Goal: Complete application form

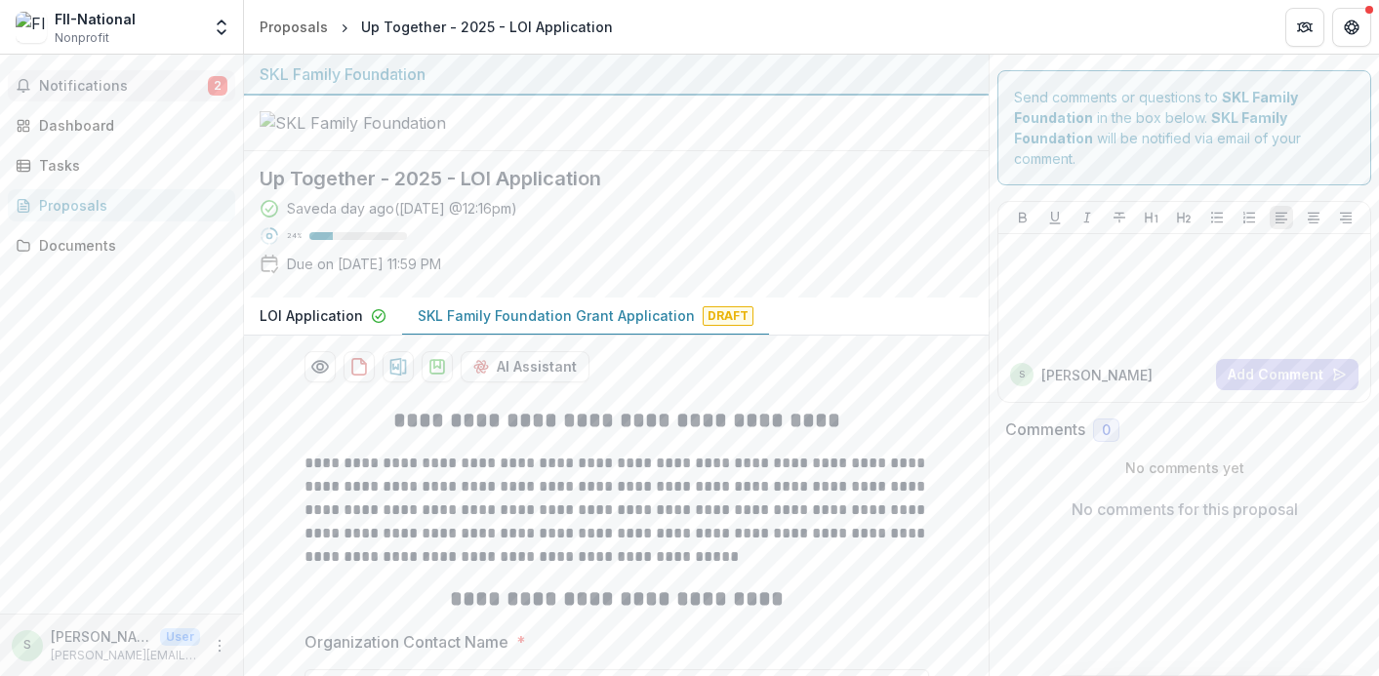
click at [137, 90] on span "Notifications" at bounding box center [123, 86] width 169 height 17
click at [796, 151] on div at bounding box center [616, 124] width 745 height 56
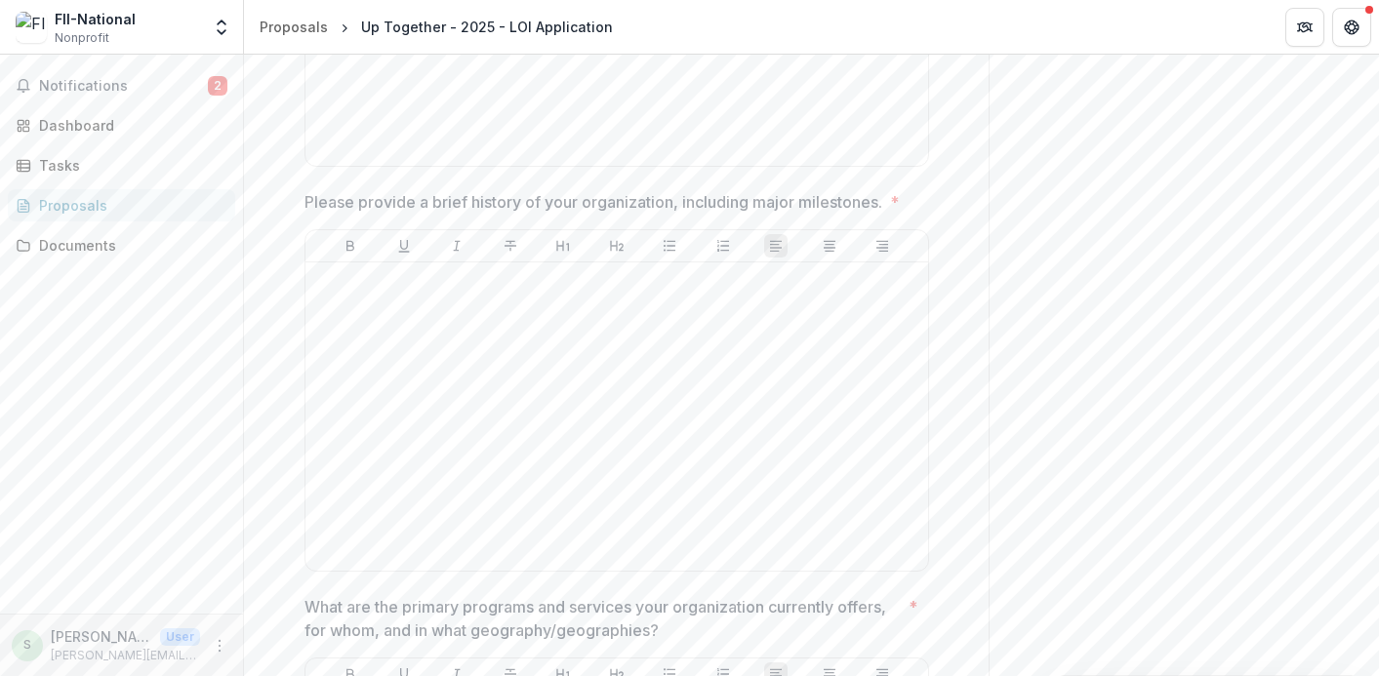
scroll to position [1556, 0]
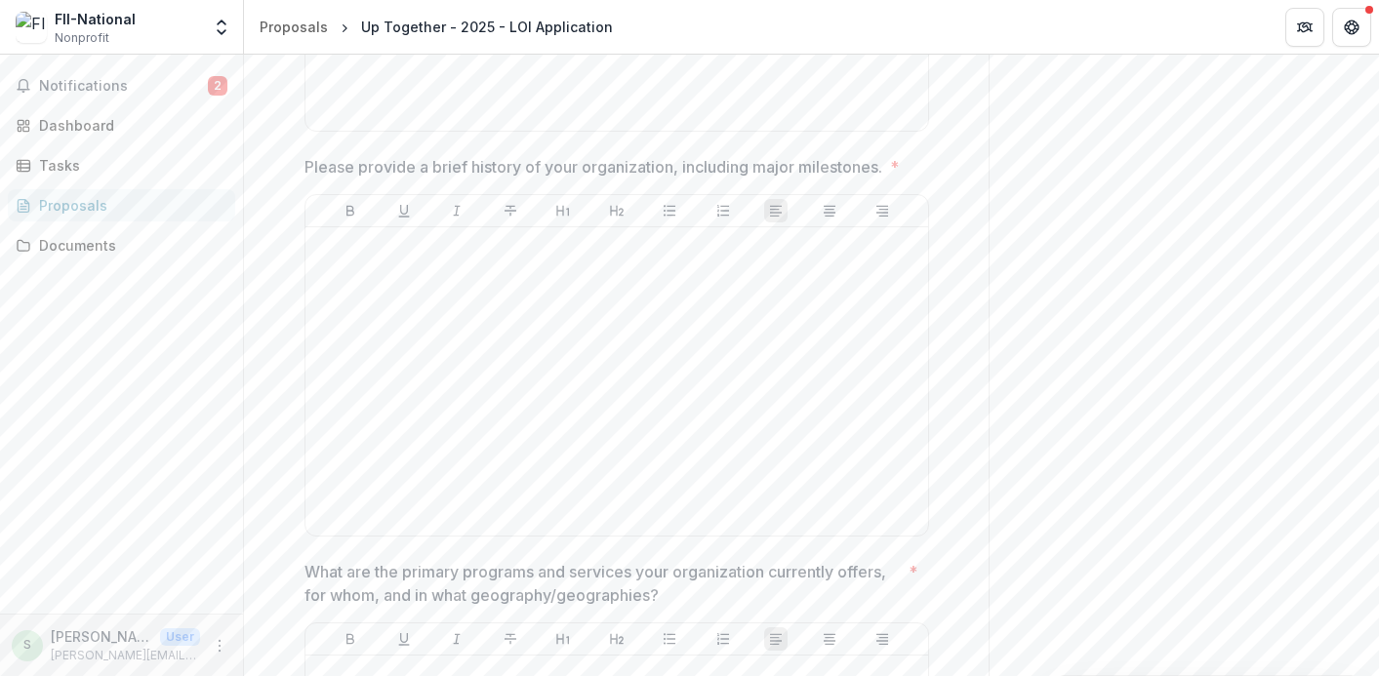
click at [646, 179] on p "Please provide a brief history of your organization, including major milestones." at bounding box center [593, 166] width 578 height 23
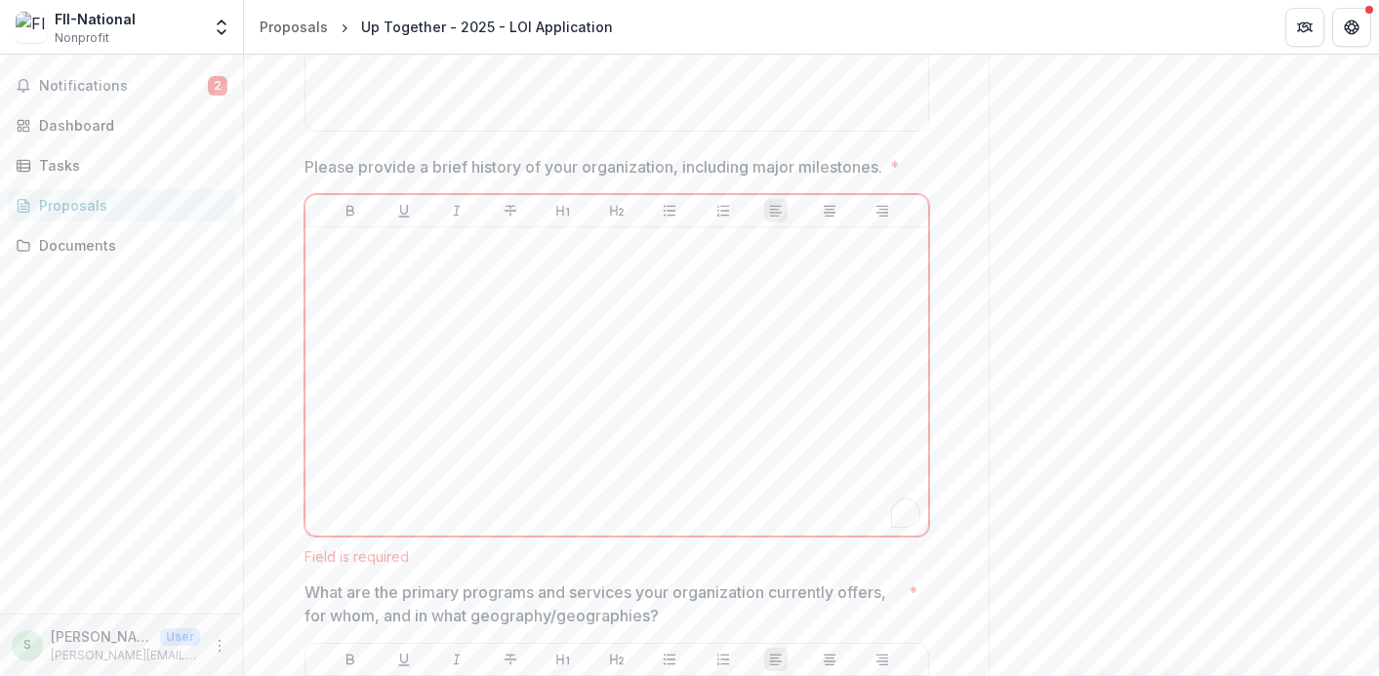
click at [631, 179] on p "Please provide a brief history of your organization, including major milestones." at bounding box center [593, 166] width 578 height 23
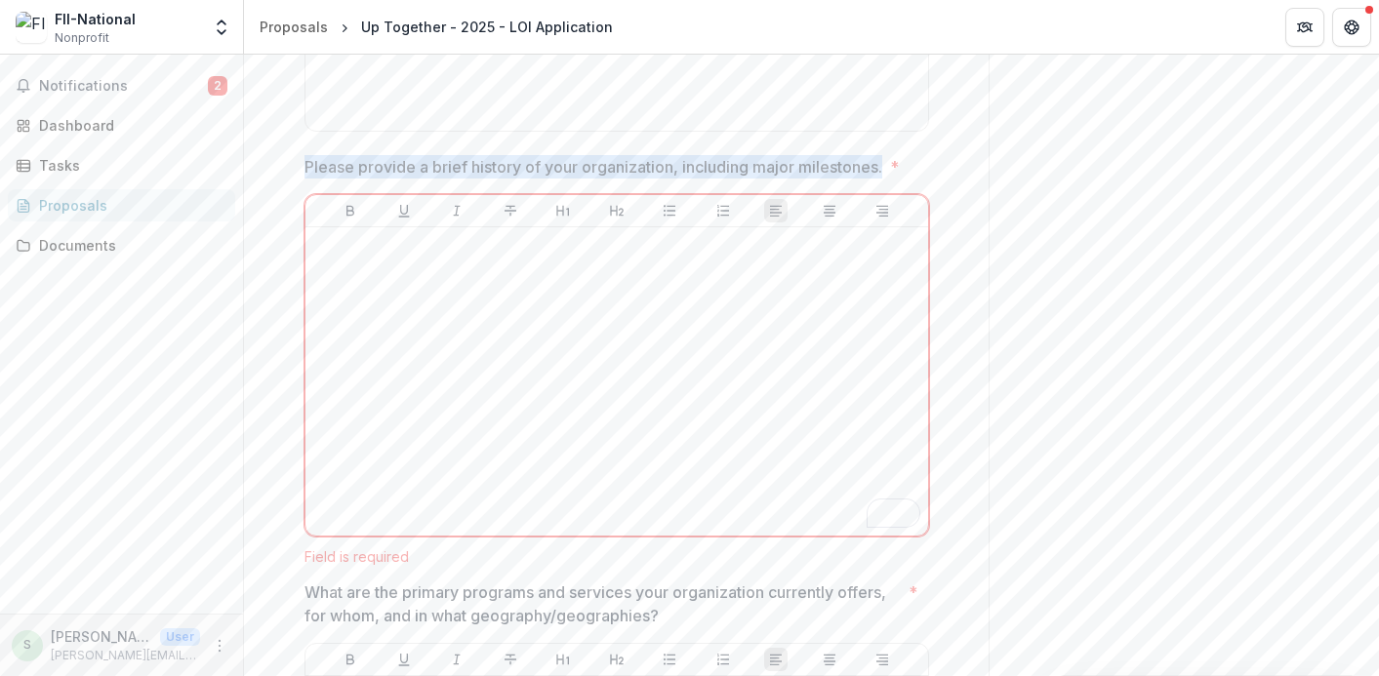
drag, startPoint x: 884, startPoint y: 284, endPoint x: 256, endPoint y: 280, distance: 628.4
copy p "Please provide a brief history of your organization, including major milestones."
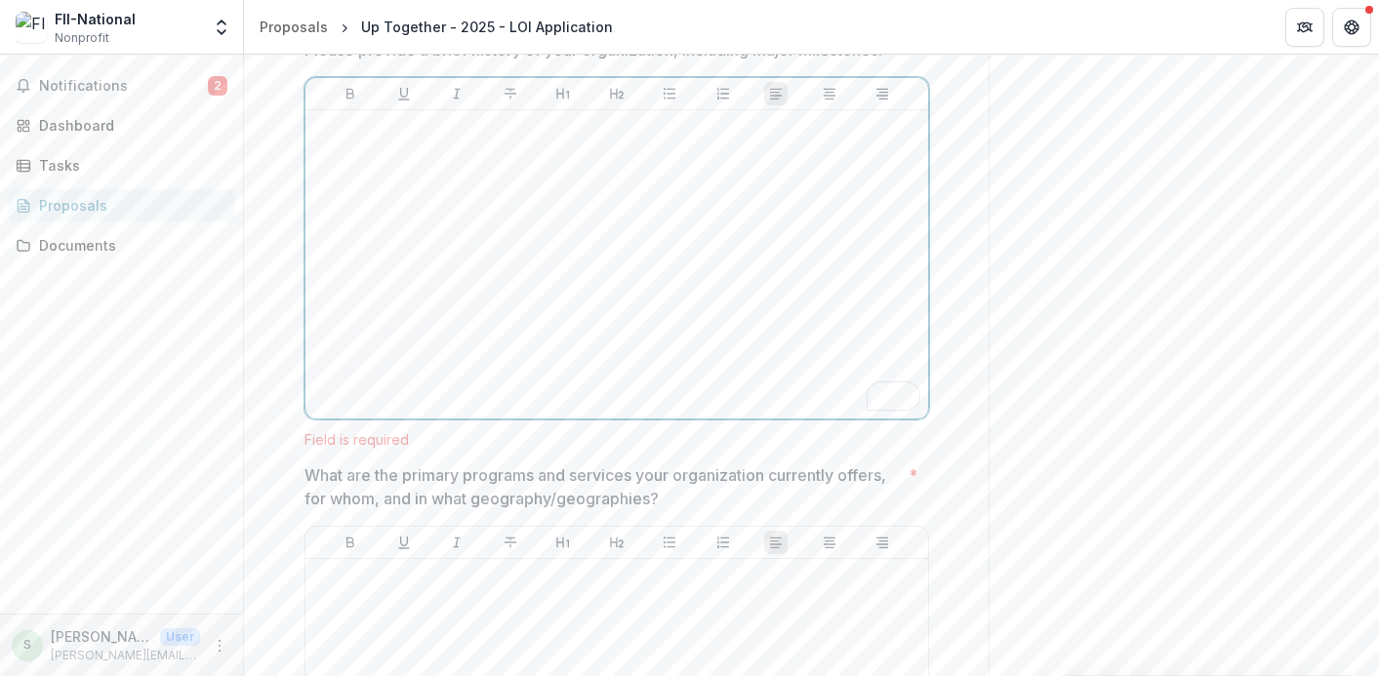
click at [578, 388] on div "To enrich screen reader interactions, please activate Accessibility in Grammarl…" at bounding box center [616, 264] width 607 height 293
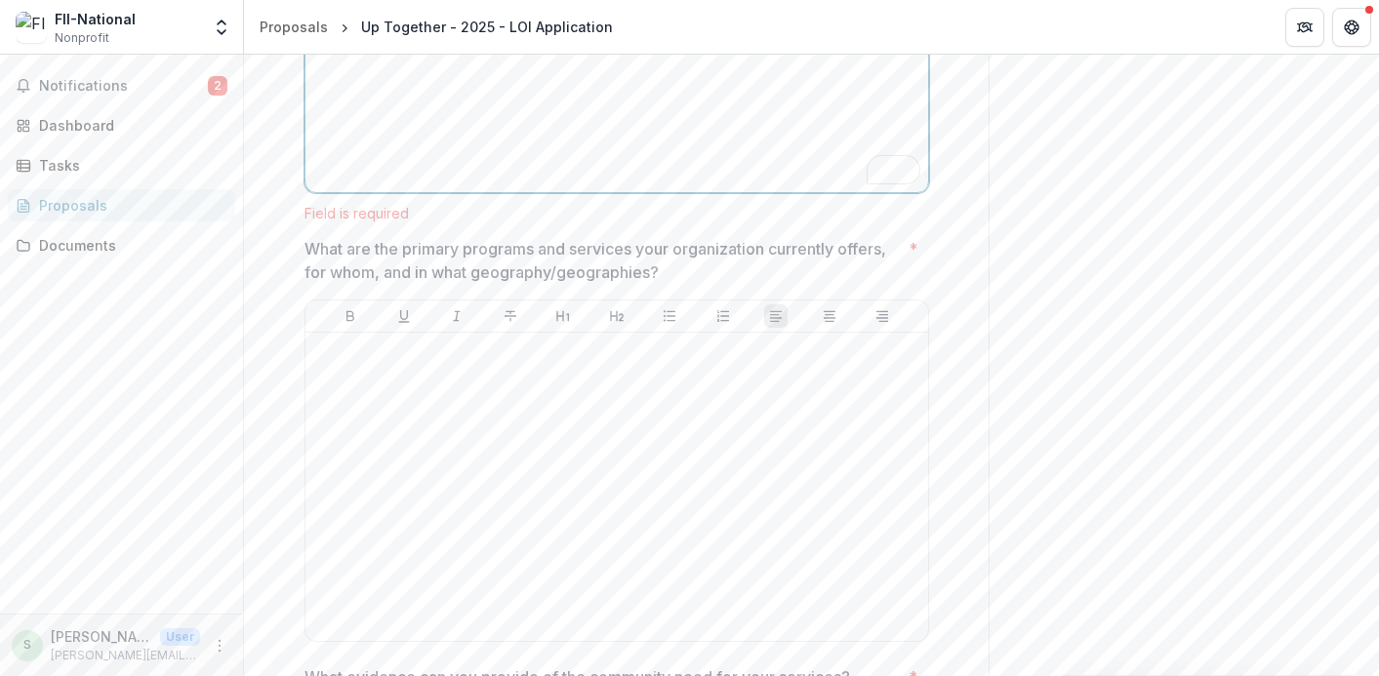
scroll to position [1917, 0]
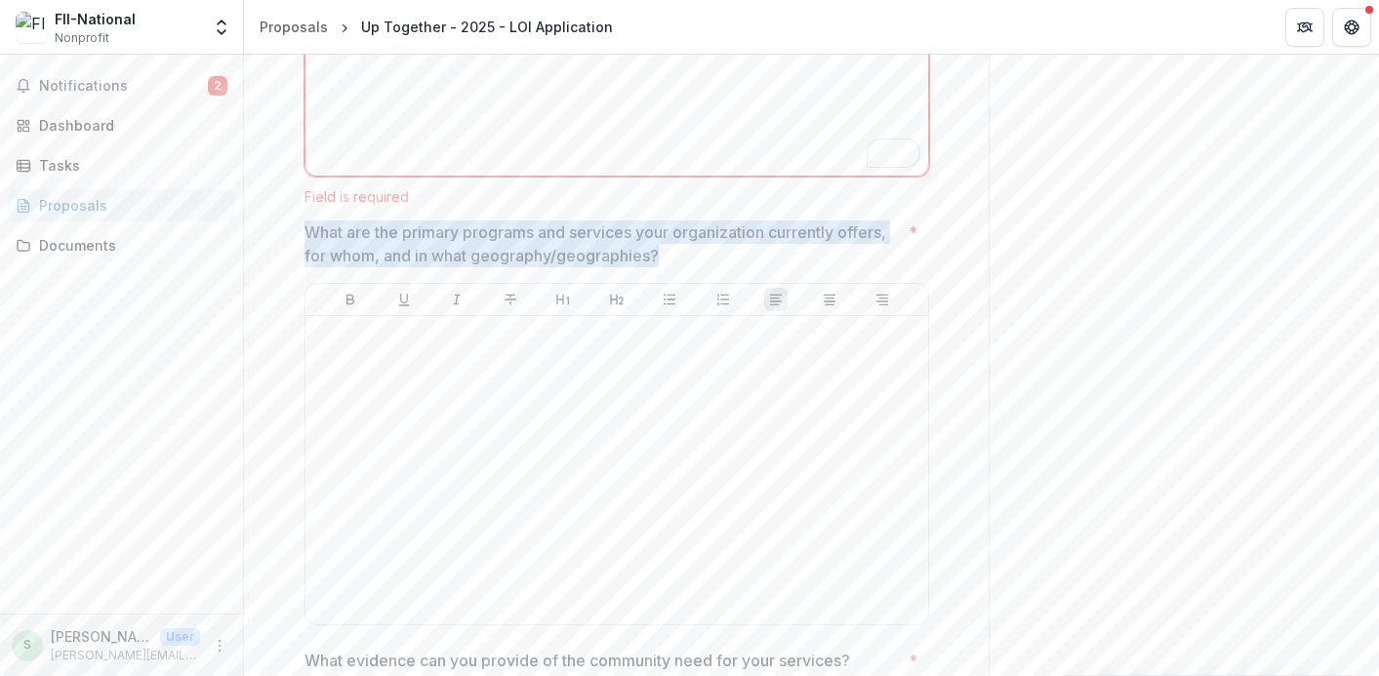
drag, startPoint x: 581, startPoint y: 374, endPoint x: 279, endPoint y: 351, distance: 302.4
copy p "What are the primary programs and services your organization currently offers, …"
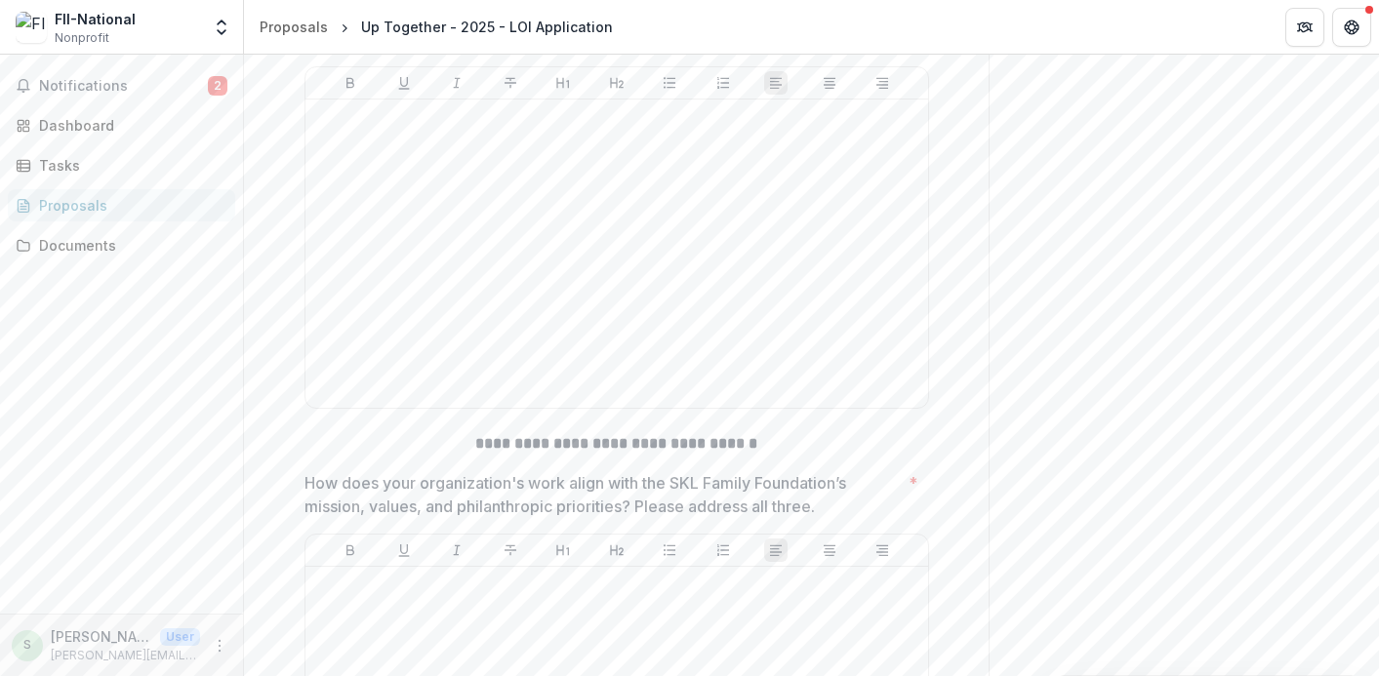
scroll to position [2565, 0]
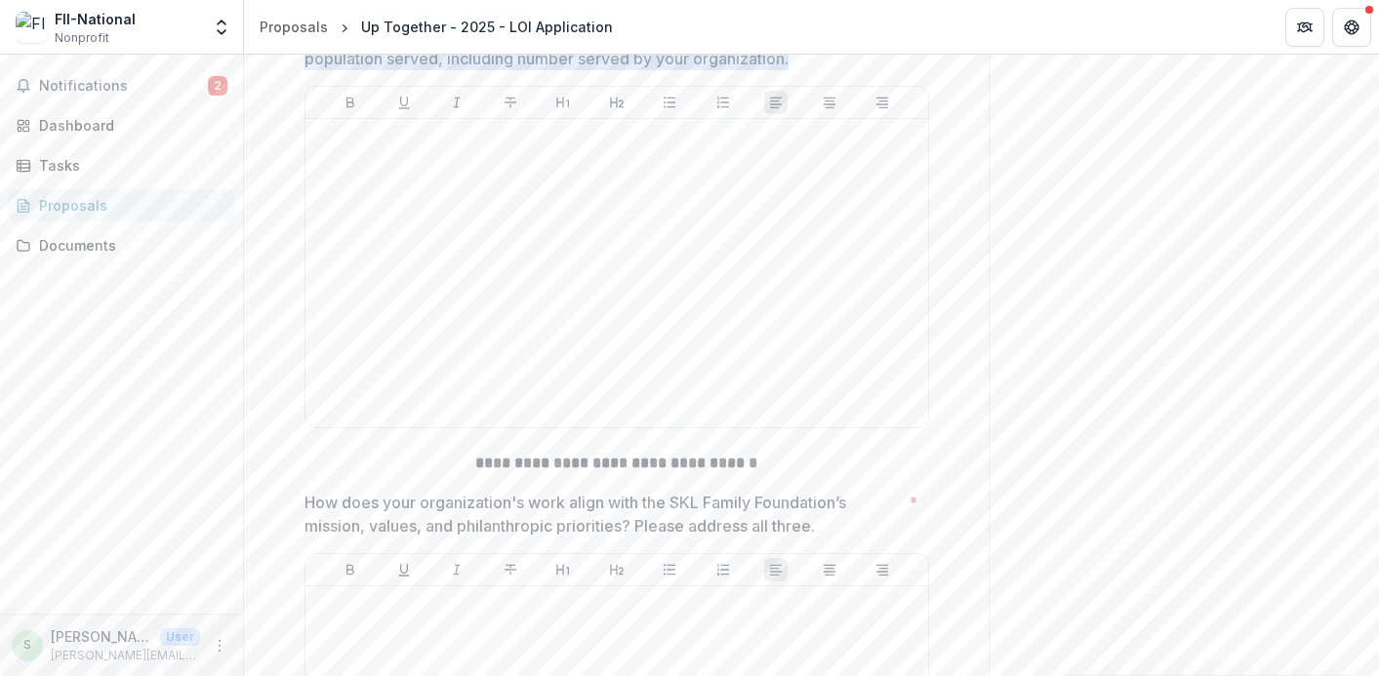
drag, startPoint x: 343, startPoint y: 125, endPoint x: 303, endPoint y: 126, distance: 39.0
click at [341, 70] on p "What evidence can you provide of the community need for your services? Please p…" at bounding box center [602, 35] width 596 height 70
click at [304, 70] on p "What evidence can you provide of the community need for your services? Please p…" at bounding box center [602, 35] width 596 height 70
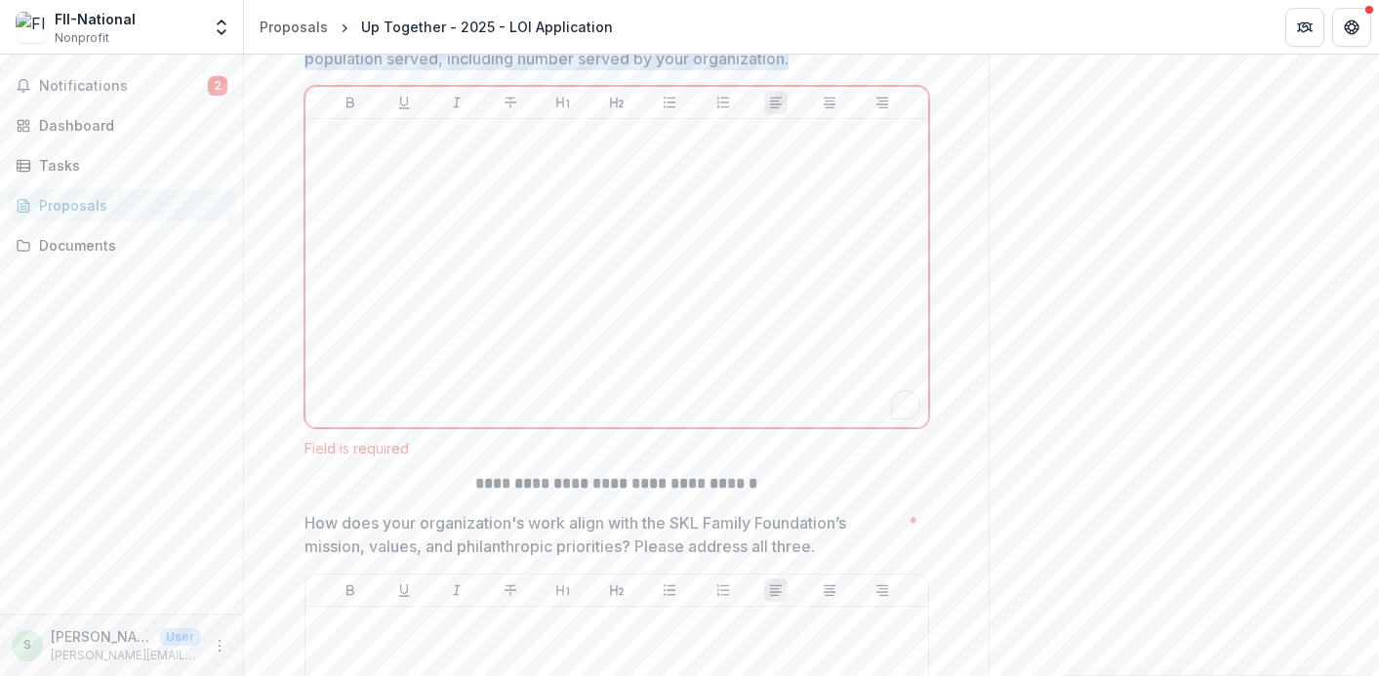
drag, startPoint x: 303, startPoint y: 126, endPoint x: 797, endPoint y: 168, distance: 495.5
click at [797, 70] on p "What evidence can you provide of the community need for your services? Please p…" at bounding box center [602, 35] width 596 height 70
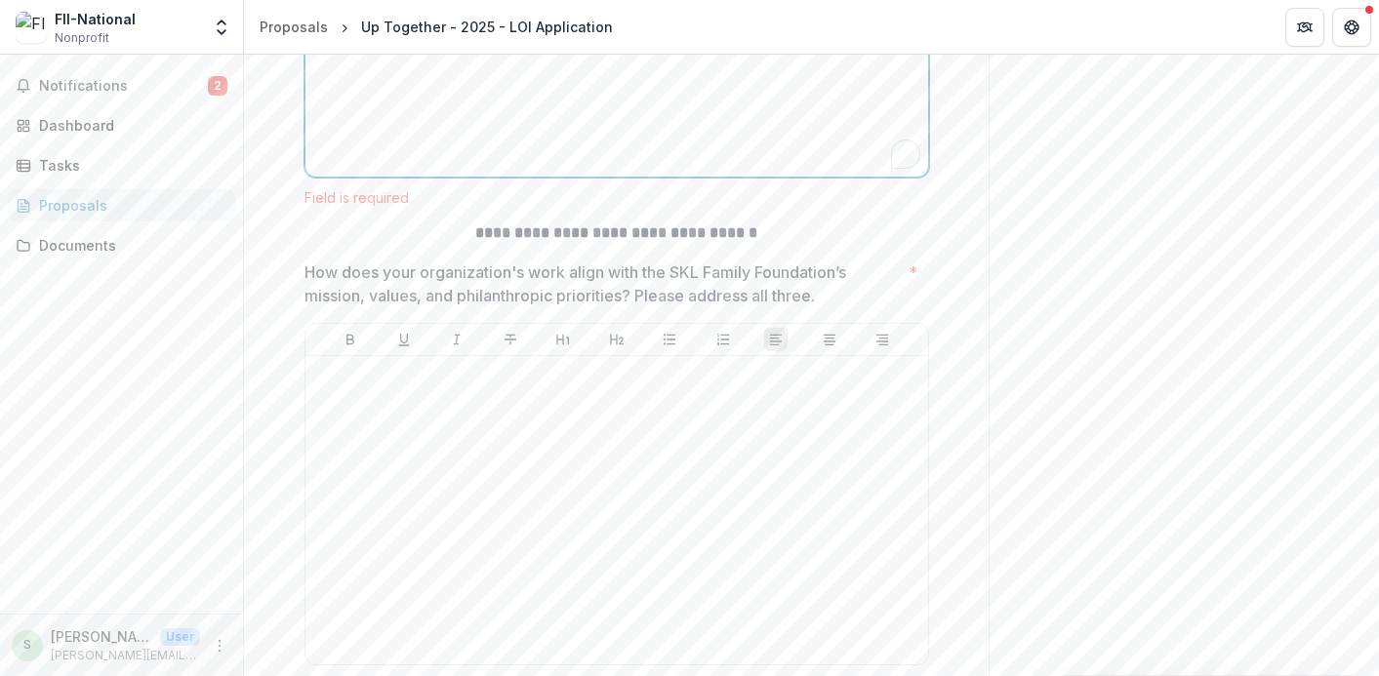
scroll to position [2981, 0]
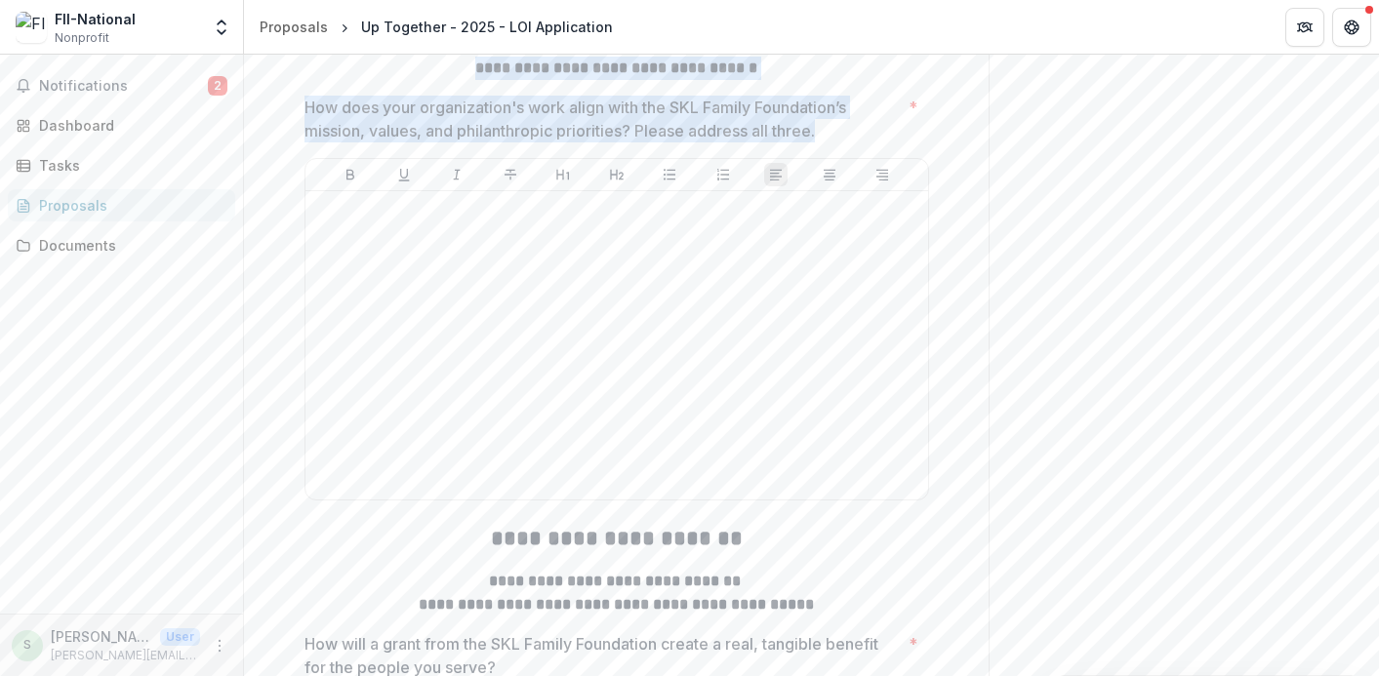
drag, startPoint x: 473, startPoint y: 182, endPoint x: 826, endPoint y: 247, distance: 358.1
copy div "**********"
click at [811, 142] on p "How does your organization's work align with the SKL Family Foundation’s missio…" at bounding box center [602, 119] width 596 height 47
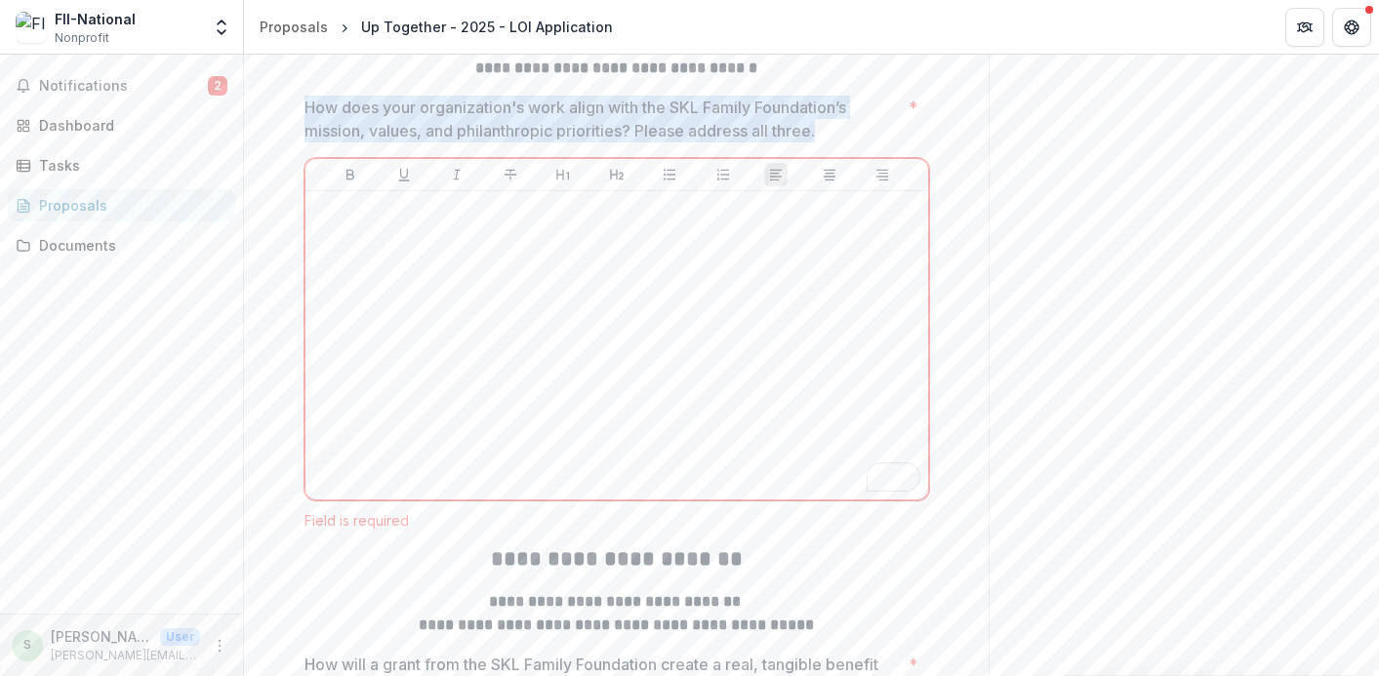
drag, startPoint x: 730, startPoint y: 243, endPoint x: 289, endPoint y: 219, distance: 441.7
copy p "How does your organization's work align with the SKL Family Foundation’s missio…"
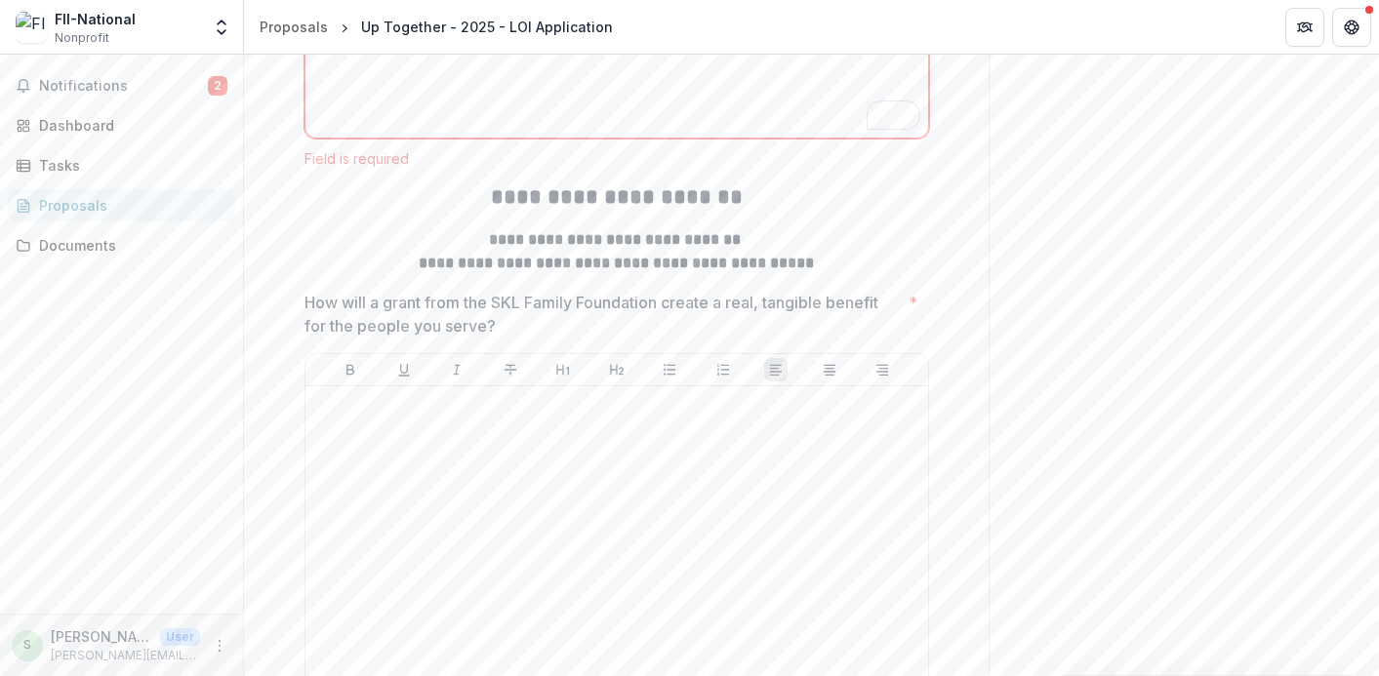
scroll to position [3352, 0]
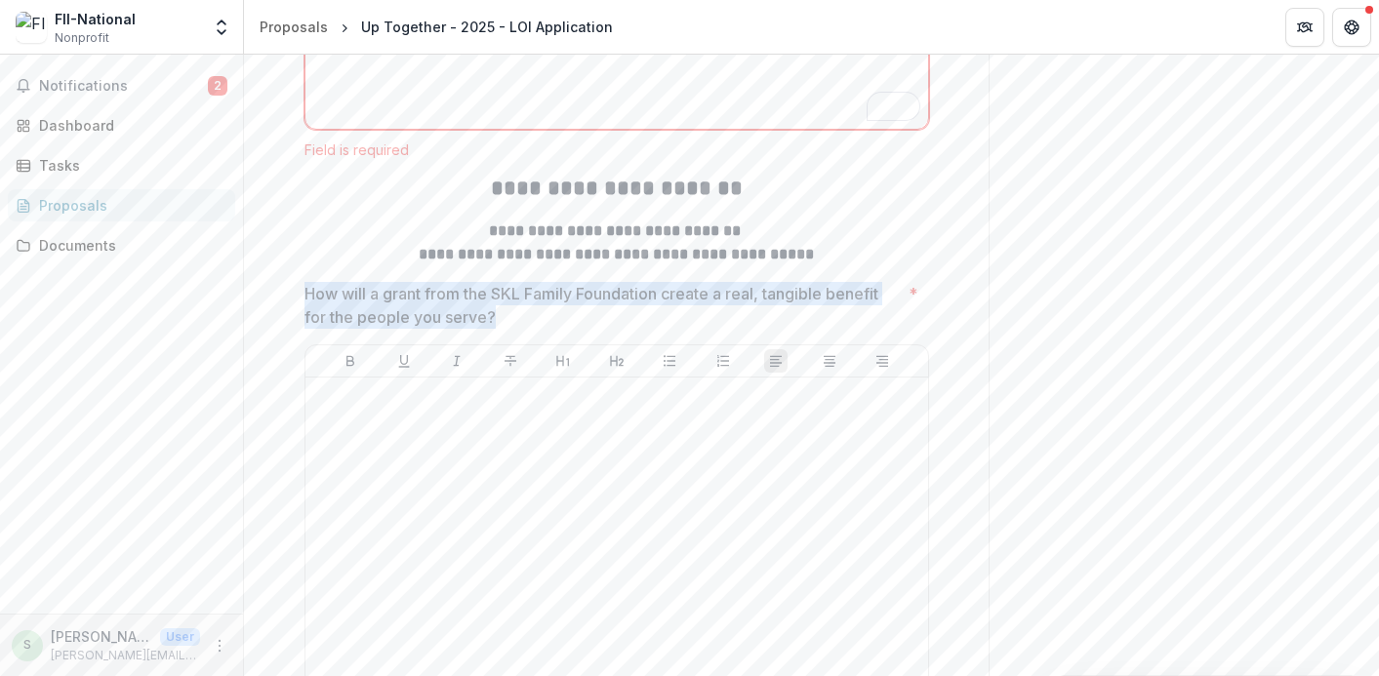
drag, startPoint x: 517, startPoint y: 432, endPoint x: 290, endPoint y: 416, distance: 228.0
copy p "How will a grant from the SKL Family Foundation create a real, tangible benefit…"
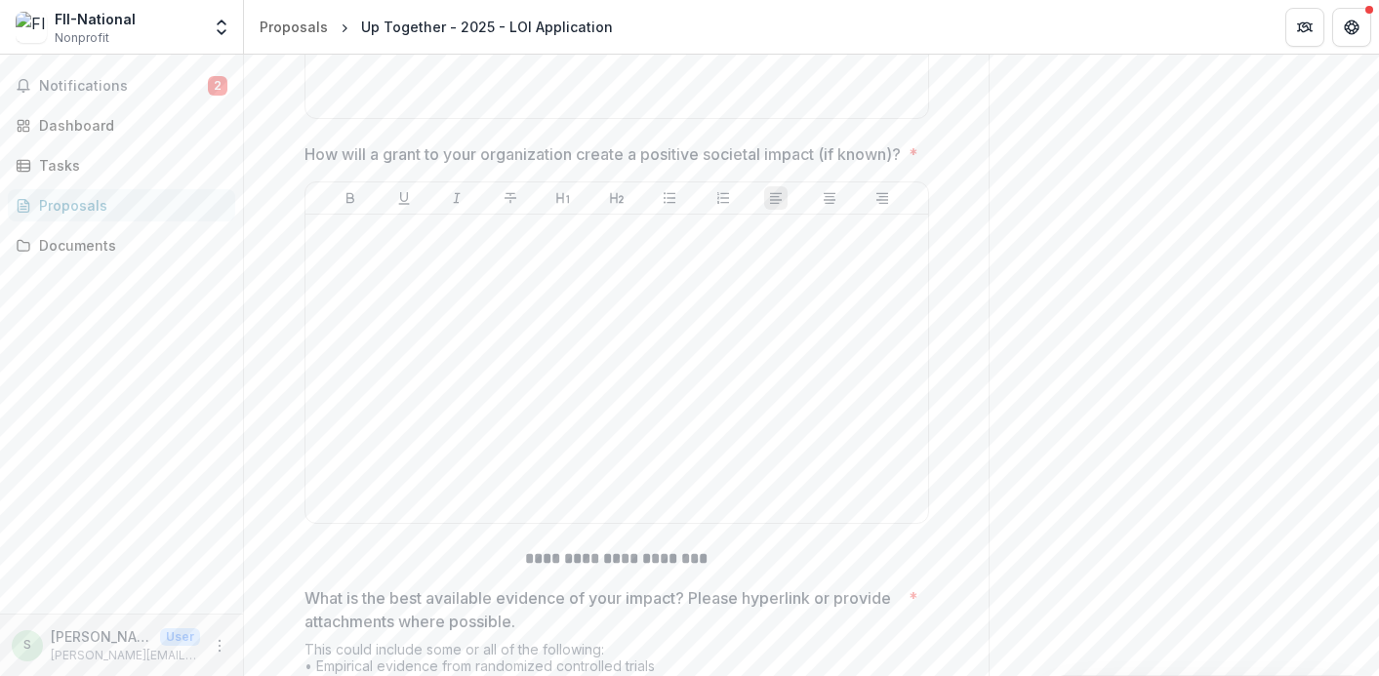
scroll to position [3932, 0]
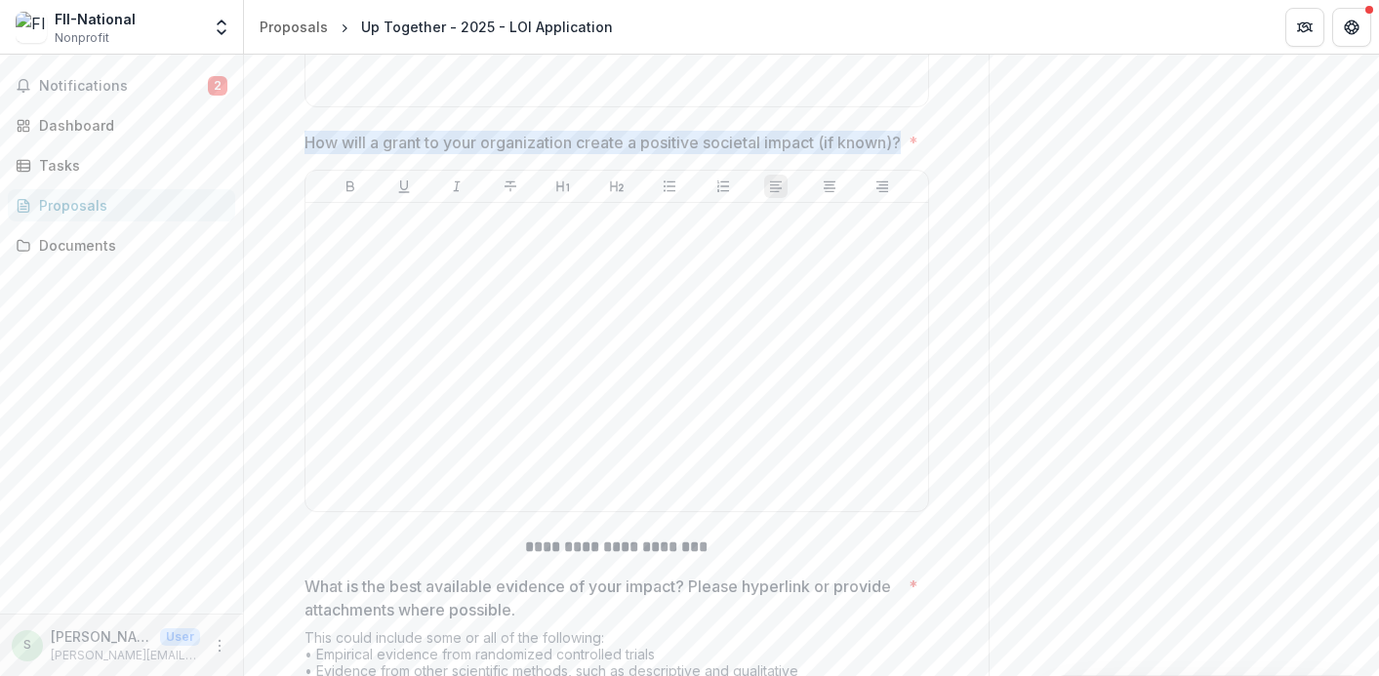
drag, startPoint x: 408, startPoint y: 281, endPoint x: 299, endPoint y: 258, distance: 111.8
copy p "How will a grant to your organization create a positive societal impact (if kno…"
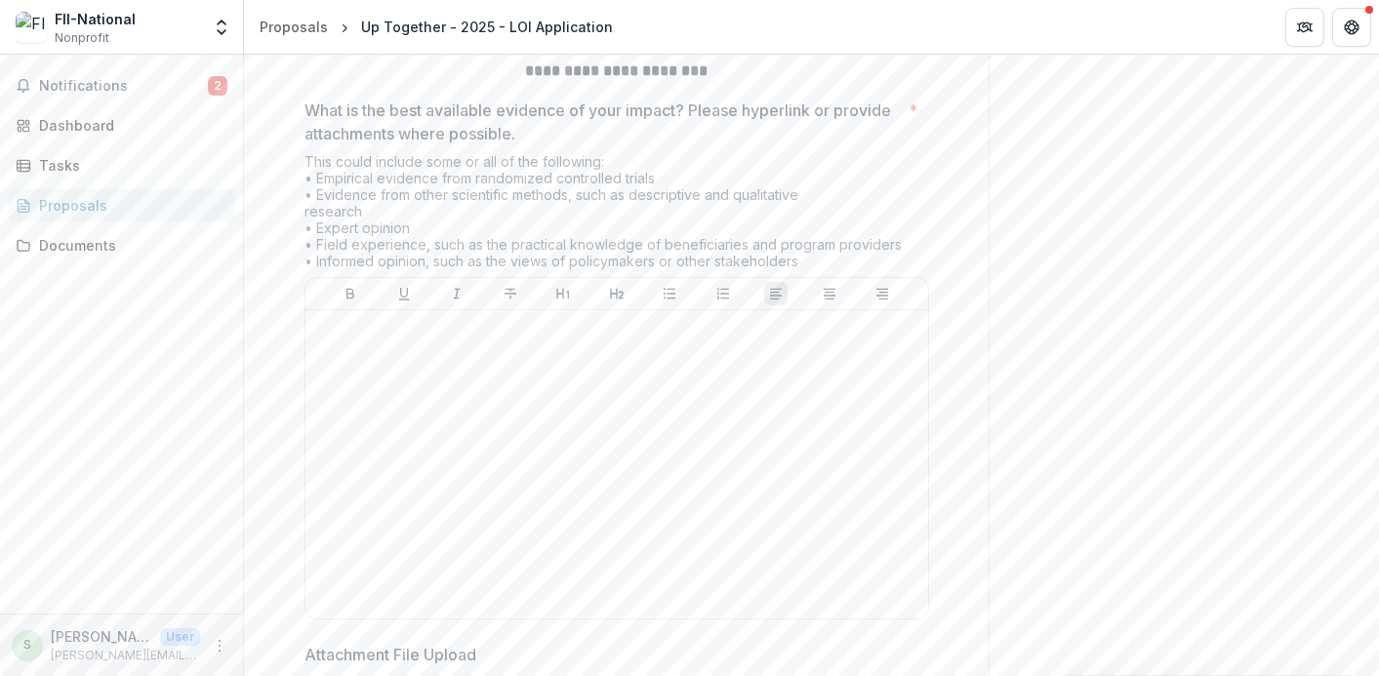
scroll to position [4423, 0]
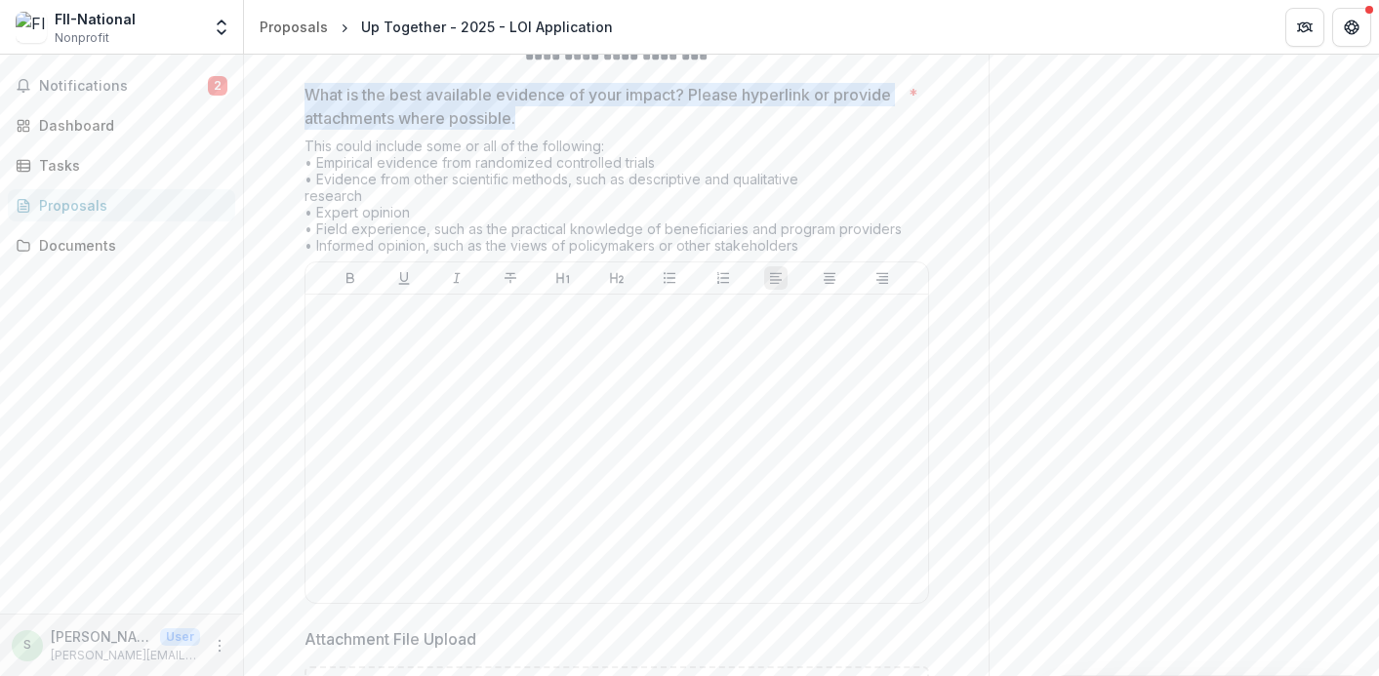
drag, startPoint x: 302, startPoint y: 233, endPoint x: 557, endPoint y: 254, distance: 256.5
click at [557, 130] on p "What is the best available evidence of your impact? Please hyperlink or provide…" at bounding box center [602, 106] width 596 height 47
drag, startPoint x: 545, startPoint y: 254, endPoint x: 282, endPoint y: 237, distance: 263.0
copy p "What is the best available evidence of your impact? Please hyperlink or provide…"
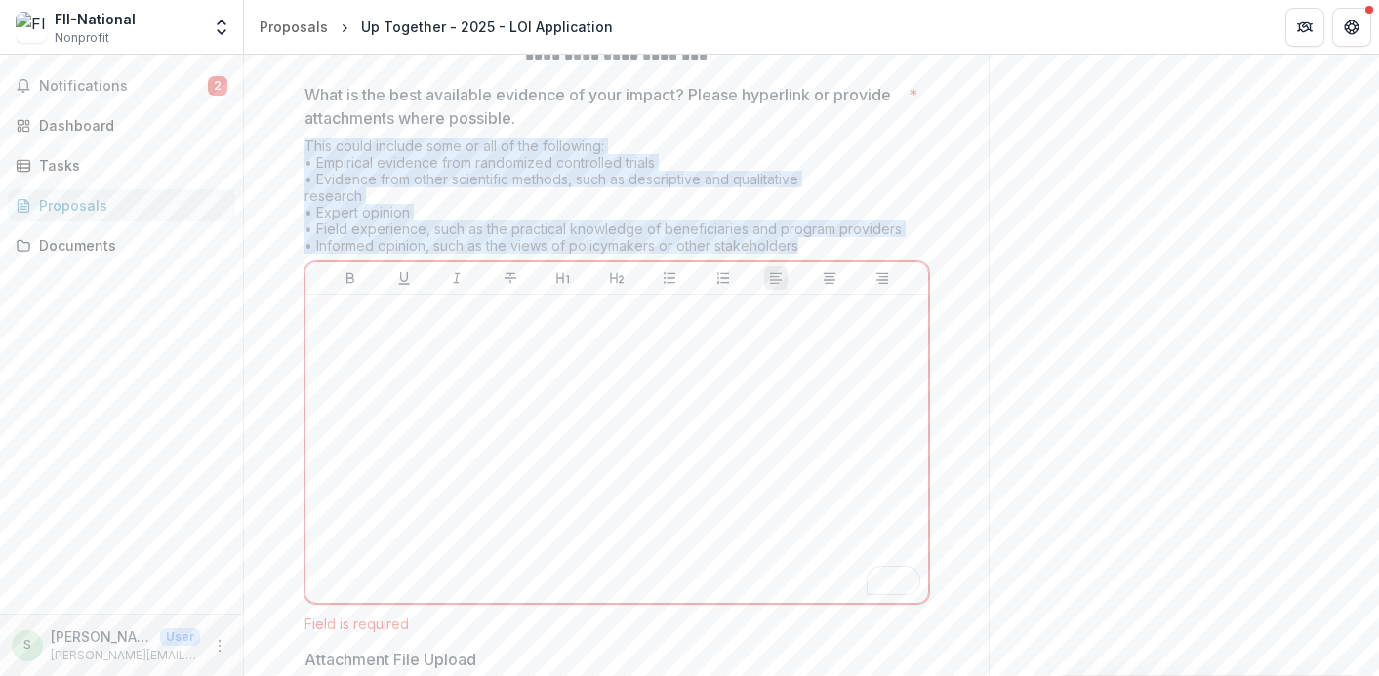
drag, startPoint x: 827, startPoint y: 388, endPoint x: 303, endPoint y: 283, distance: 535.5
click at [304, 262] on div "This could include some or all of the following: • Empirical evidence from rand…" at bounding box center [616, 200] width 625 height 124
copy div "This could include some or all of the following: • Empirical evidence from rand…"
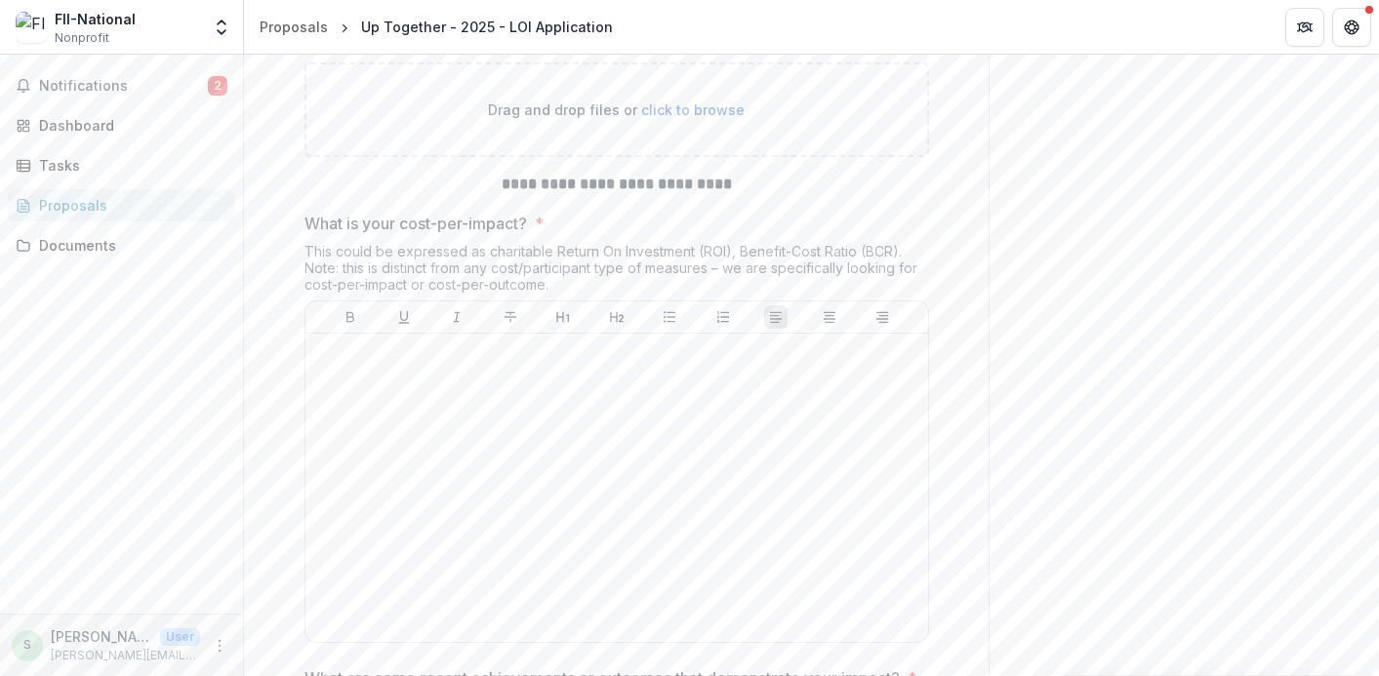
scroll to position [5081, 0]
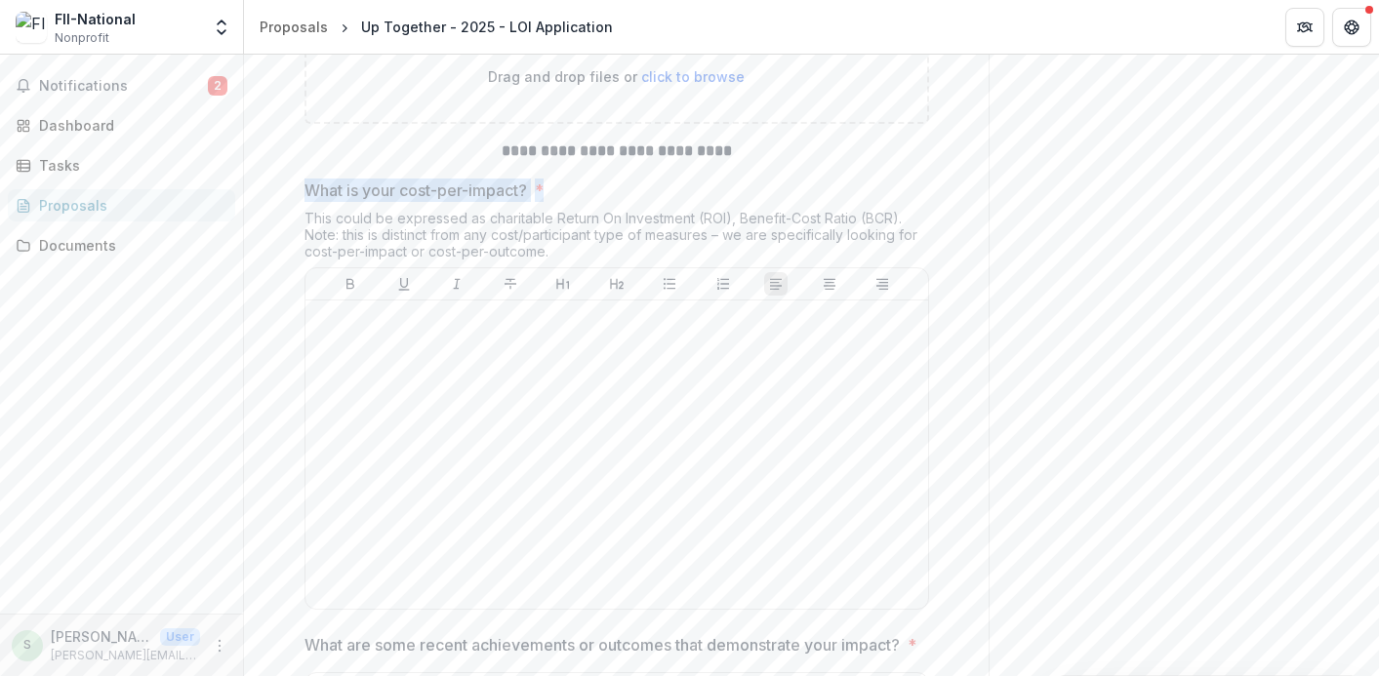
drag, startPoint x: 551, startPoint y: 330, endPoint x: 284, endPoint y: 333, distance: 267.4
copy span "What is your cost-per-impact? *"
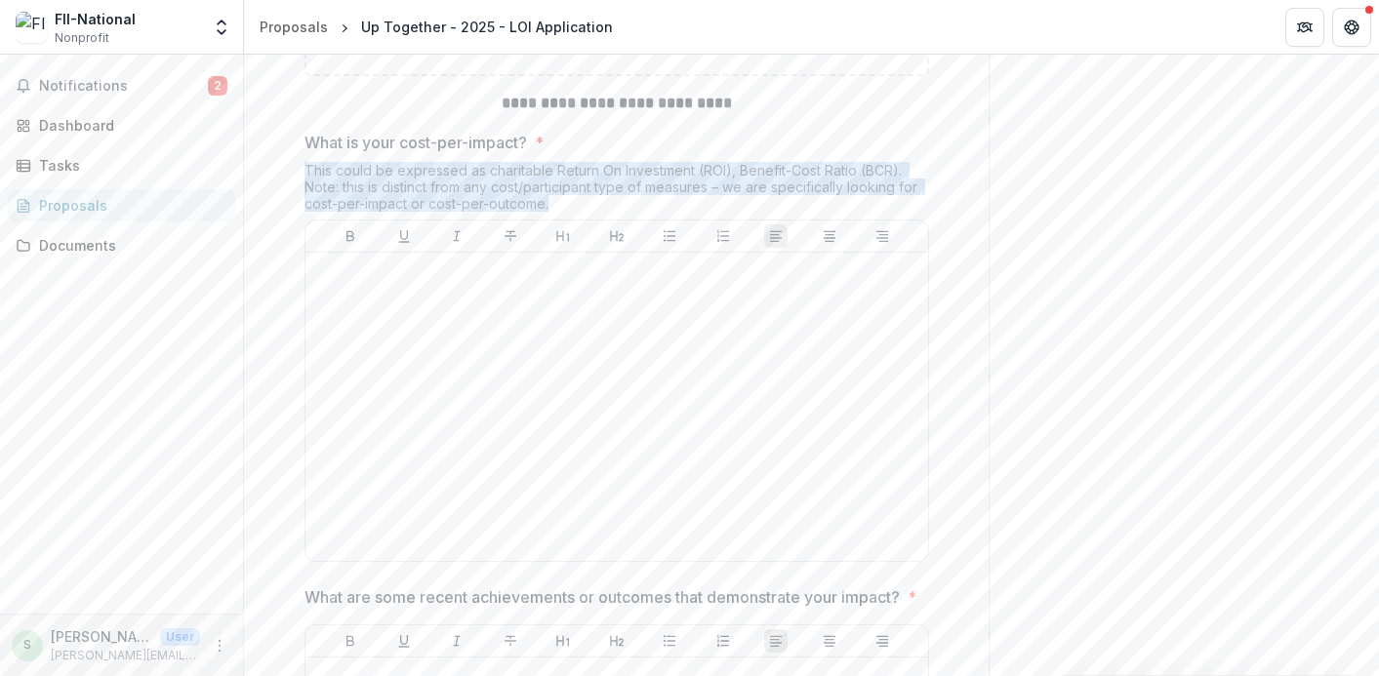
drag, startPoint x: 571, startPoint y: 343, endPoint x: 284, endPoint y: 315, distance: 288.3
copy div "This could be expressed as charitable Return On Investment (ROI), Benefit-Cost …"
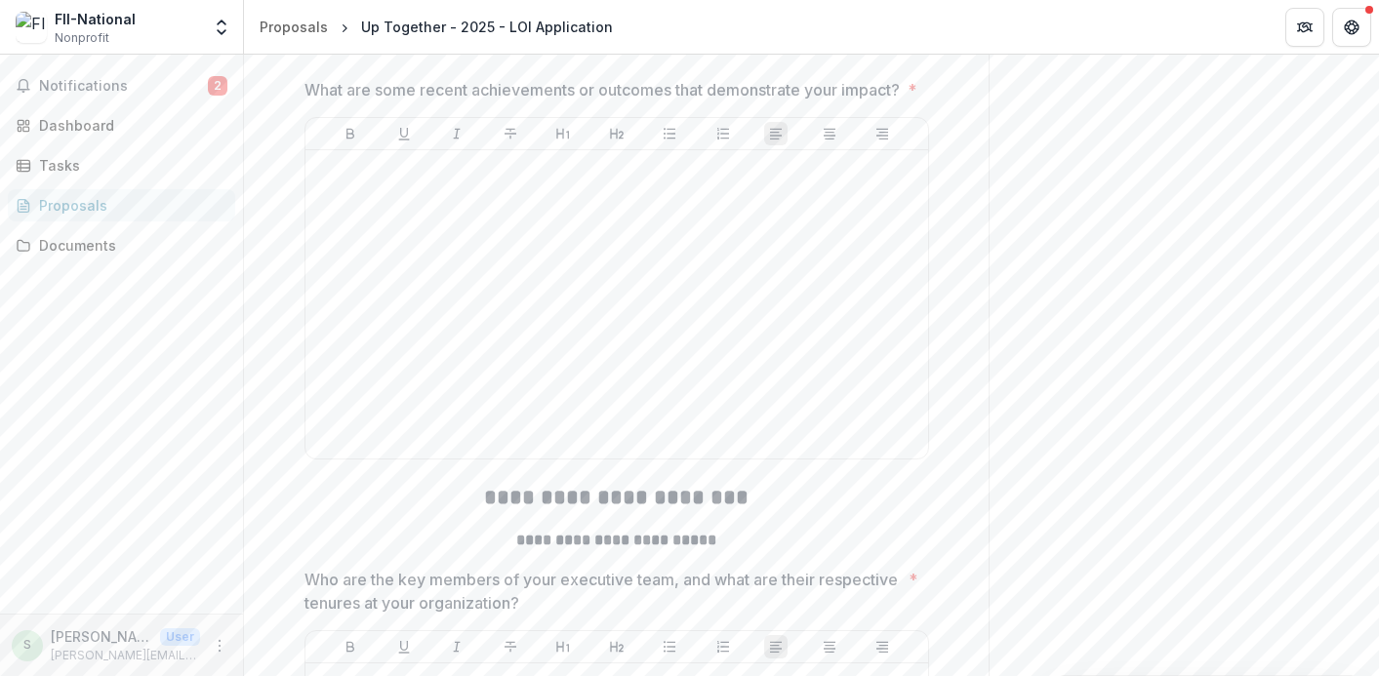
scroll to position [5651, 0]
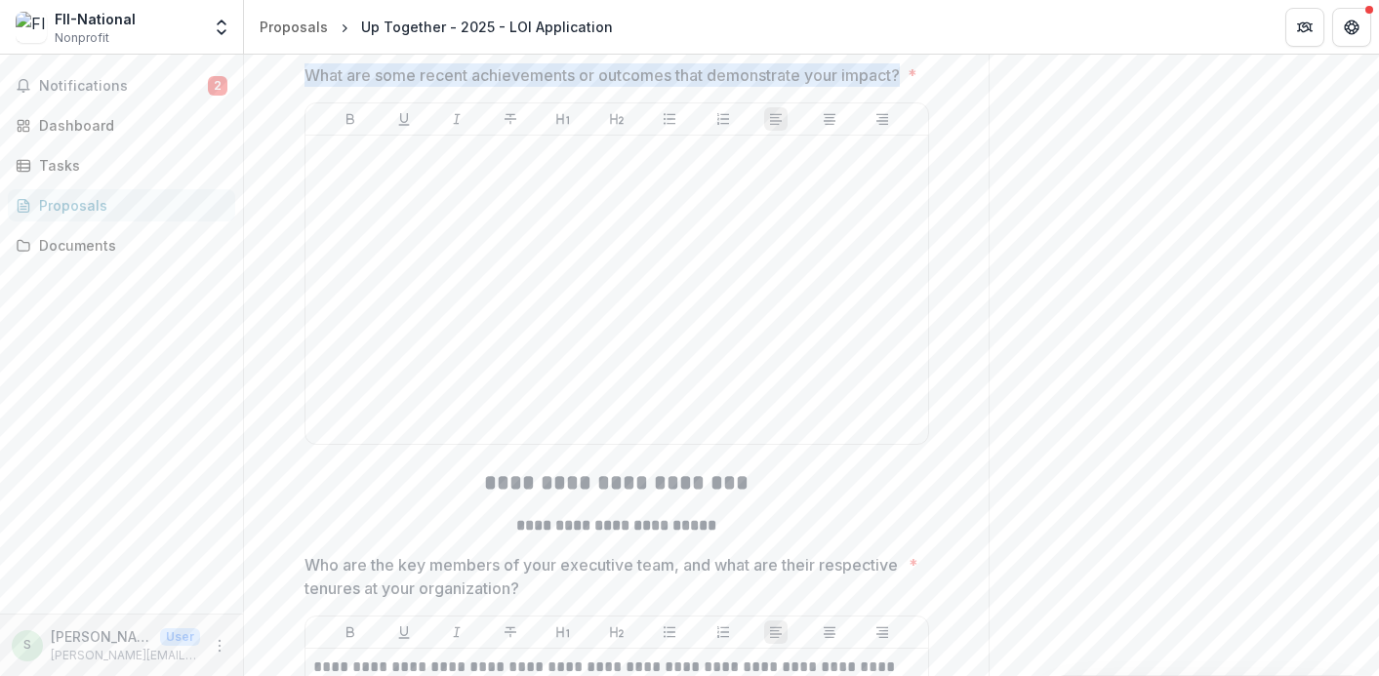
drag, startPoint x: 449, startPoint y: 239, endPoint x: 265, endPoint y: 220, distance: 184.5
click at [265, 220] on div "**********" at bounding box center [616, 620] width 745 height 11763
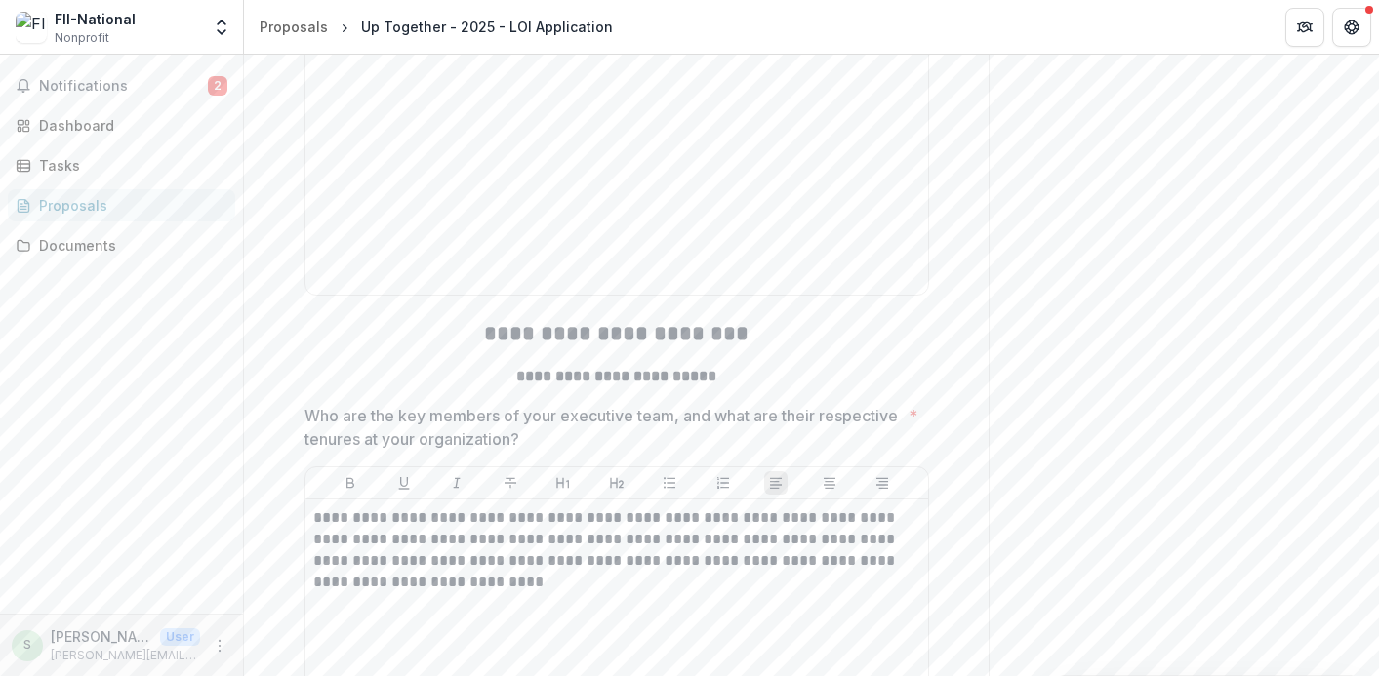
scroll to position [6218, 0]
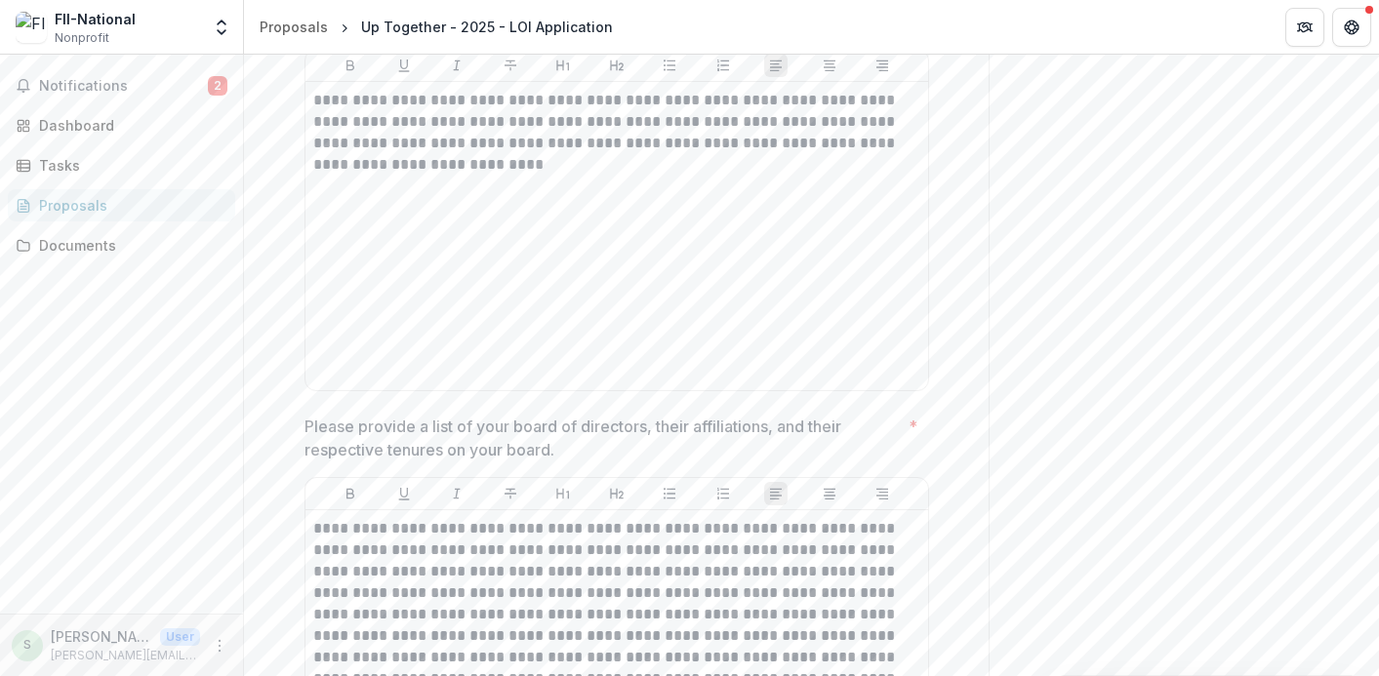
drag, startPoint x: 551, startPoint y: 180, endPoint x: 258, endPoint y: 166, distance: 294.0
click at [258, 166] on div "**********" at bounding box center [616, 53] width 745 height 11763
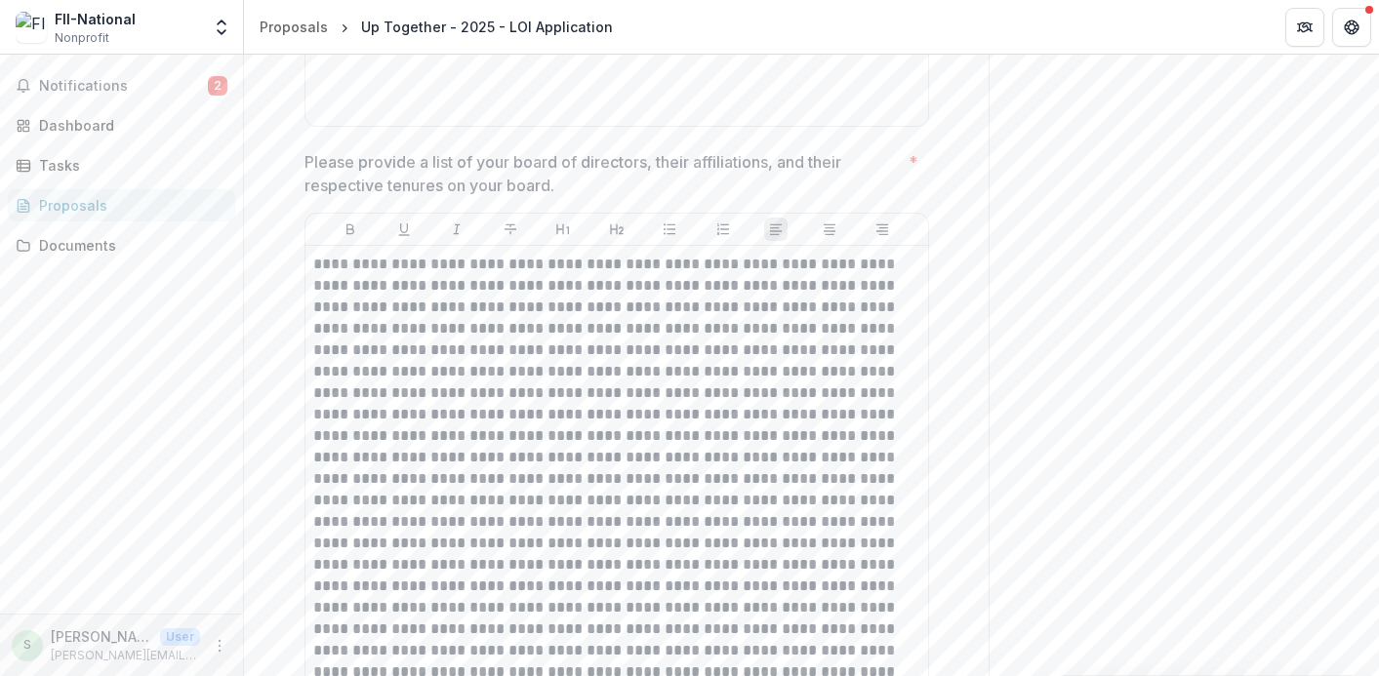
scroll to position [6515, 0]
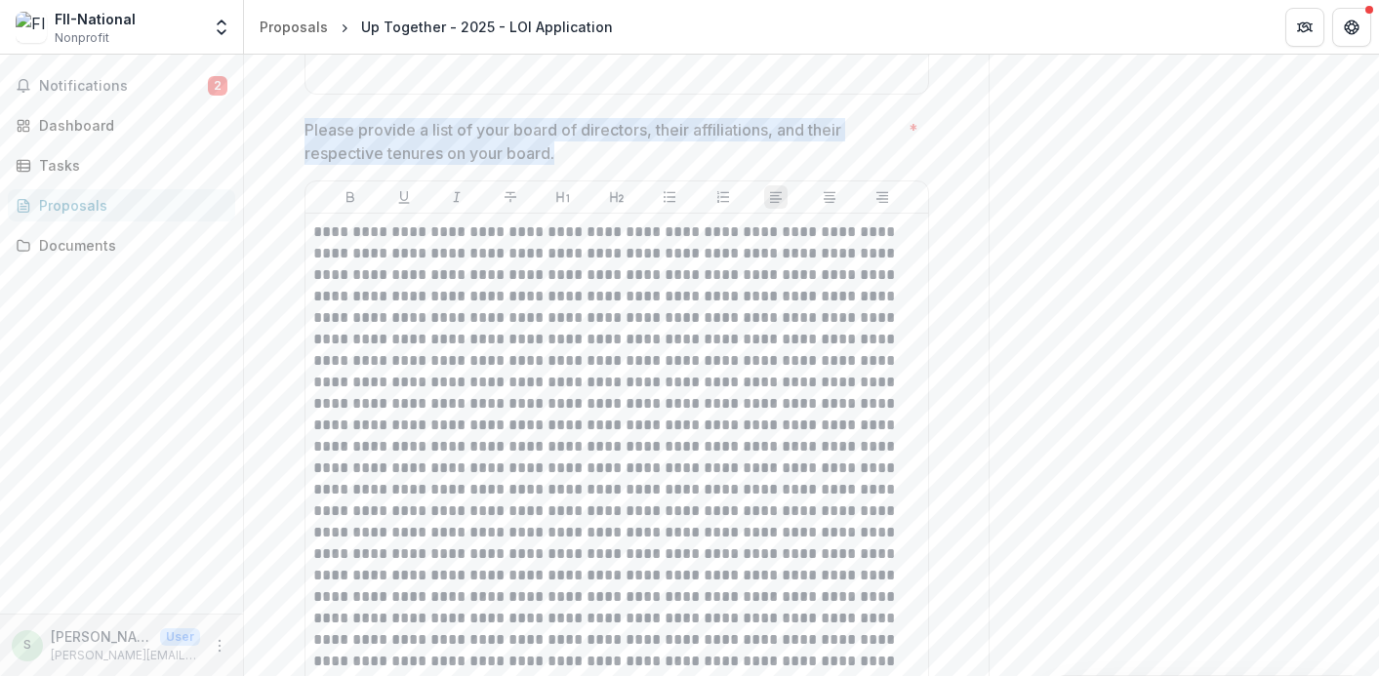
drag, startPoint x: 575, startPoint y: 322, endPoint x: 291, endPoint y: 291, distance: 285.7
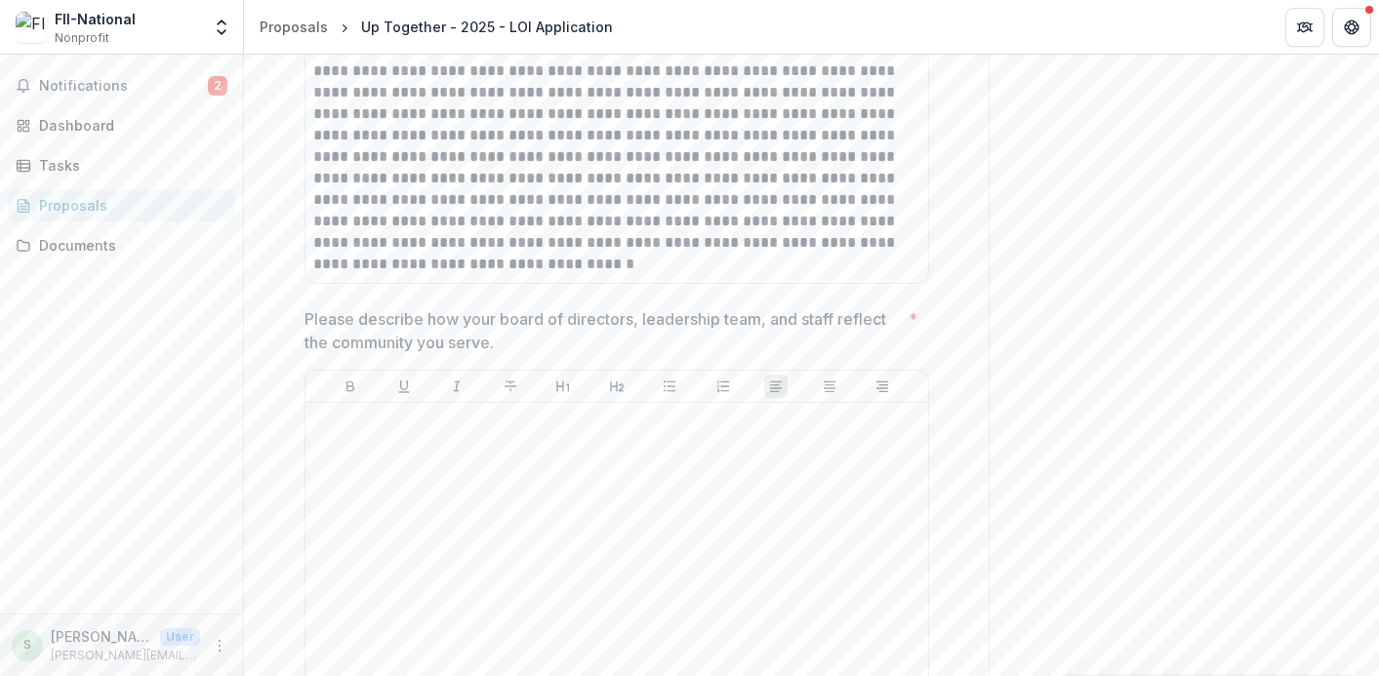
scroll to position [7022, 0]
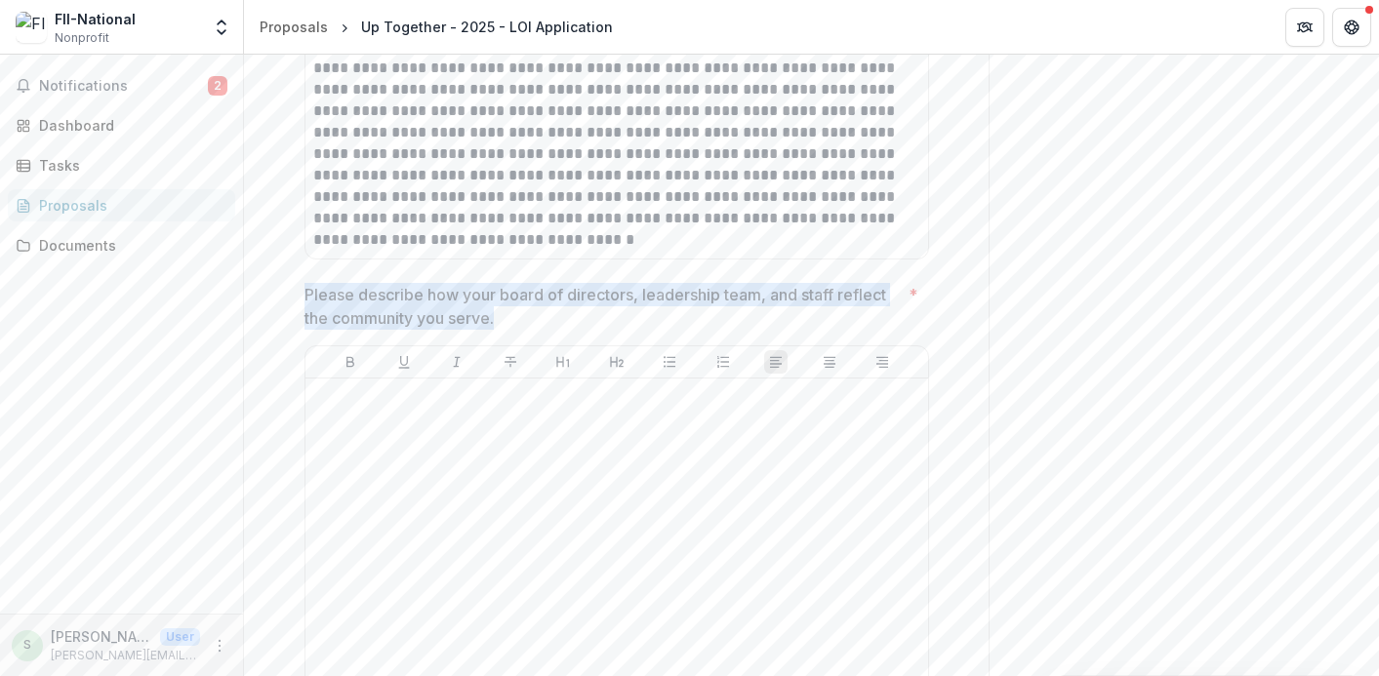
drag, startPoint x: 506, startPoint y: 483, endPoint x: 281, endPoint y: 457, distance: 226.9
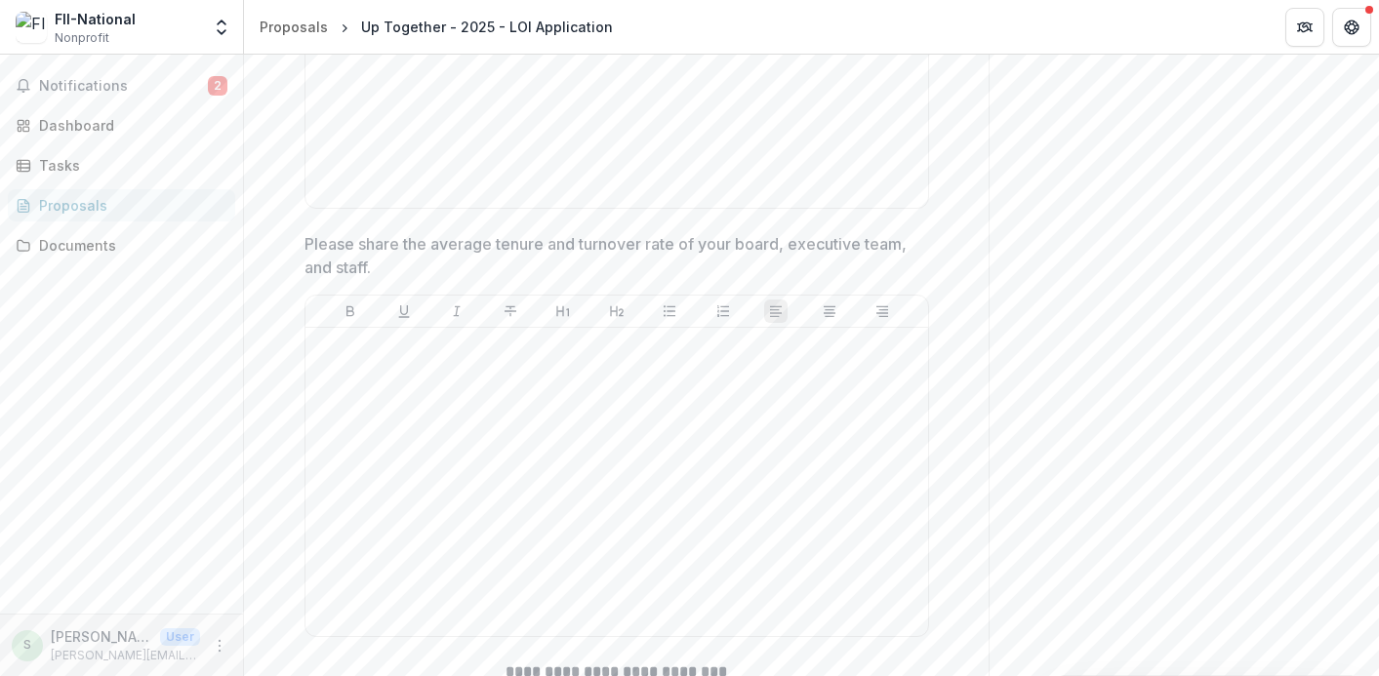
scroll to position [7617, 0]
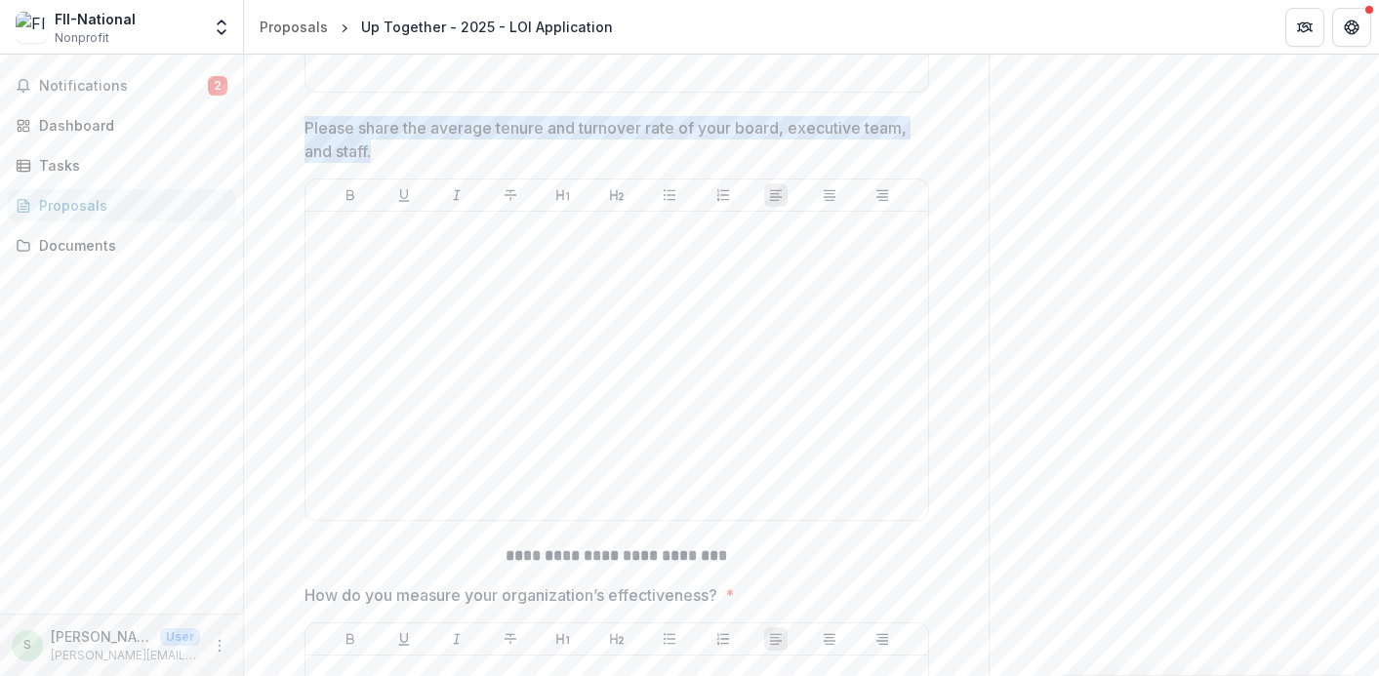
drag, startPoint x: 417, startPoint y: 321, endPoint x: 274, endPoint y: 289, distance: 146.1
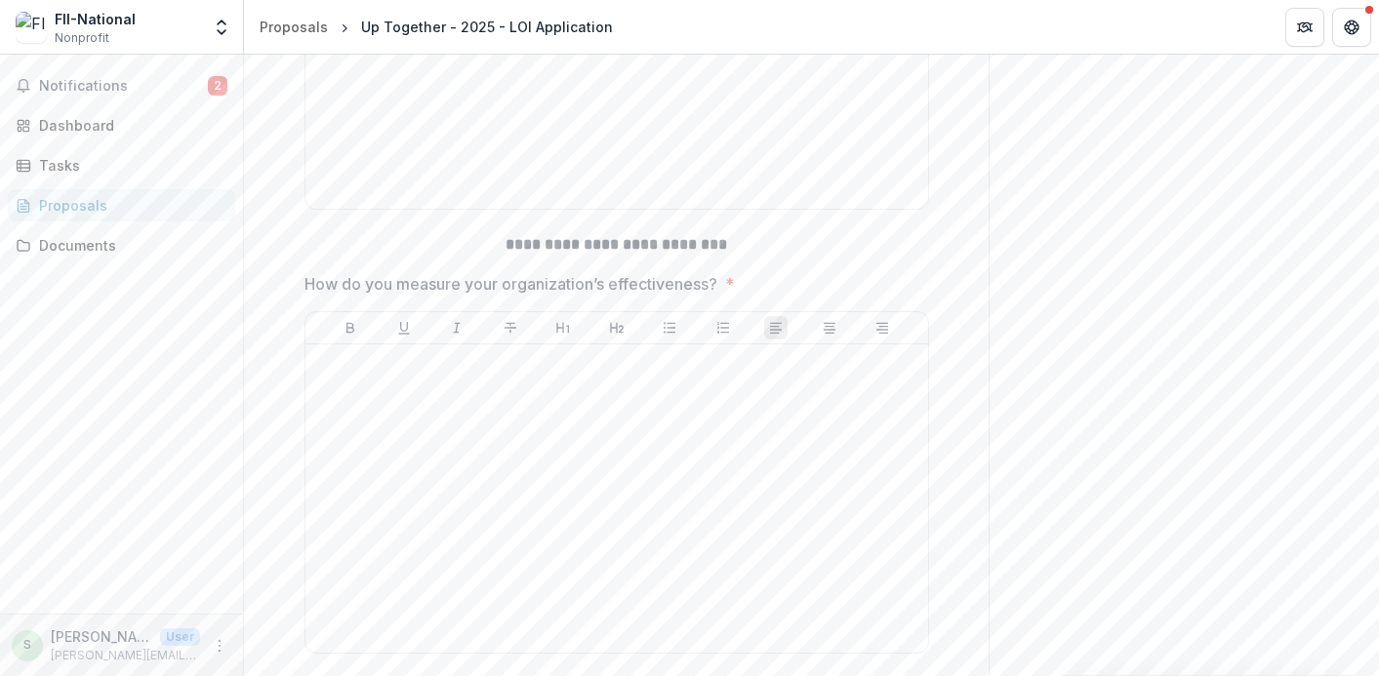
scroll to position [8259, 0]
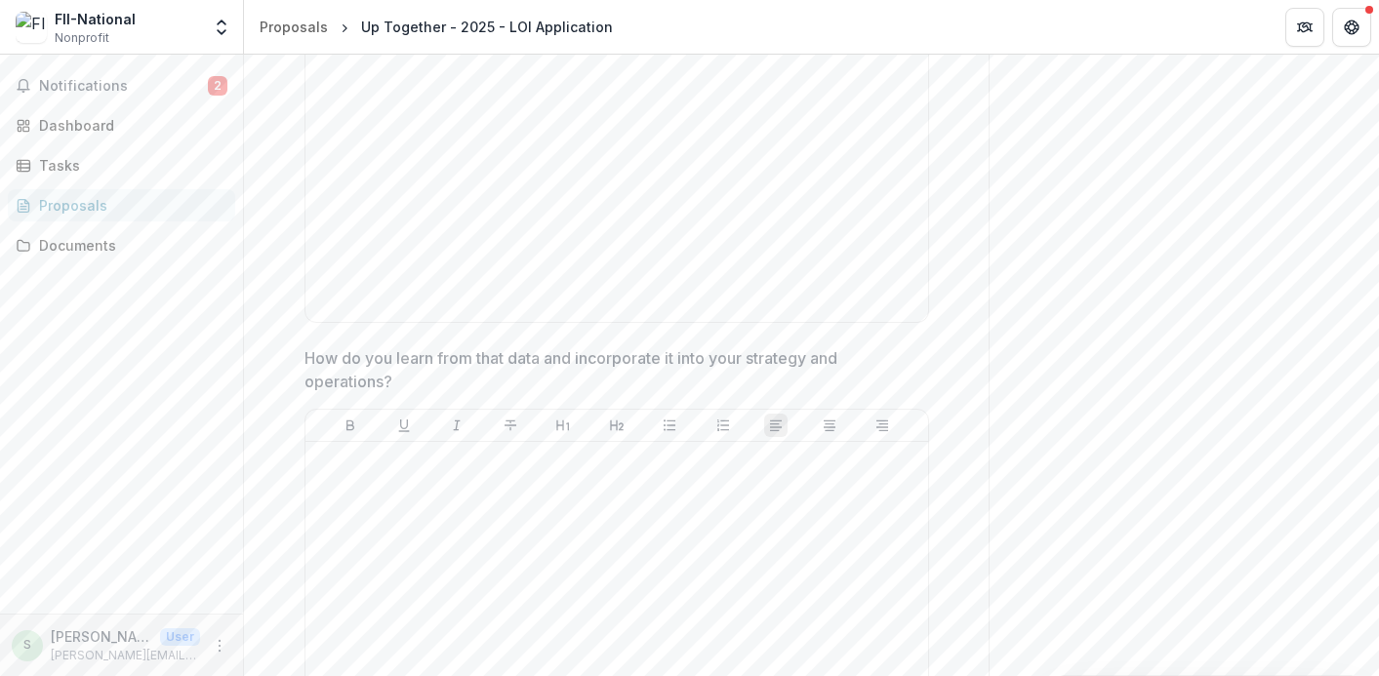
drag, startPoint x: 753, startPoint y: 124, endPoint x: 294, endPoint y: 122, distance: 459.6
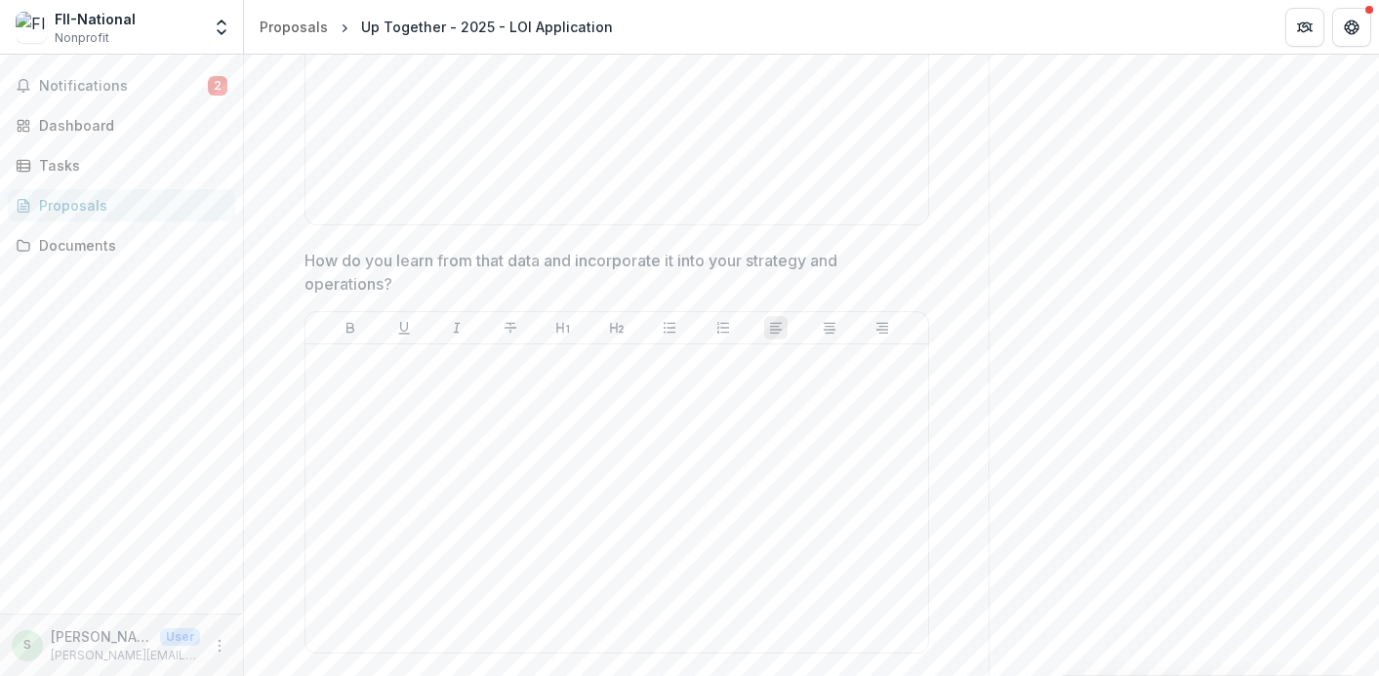
scroll to position [8414, 0]
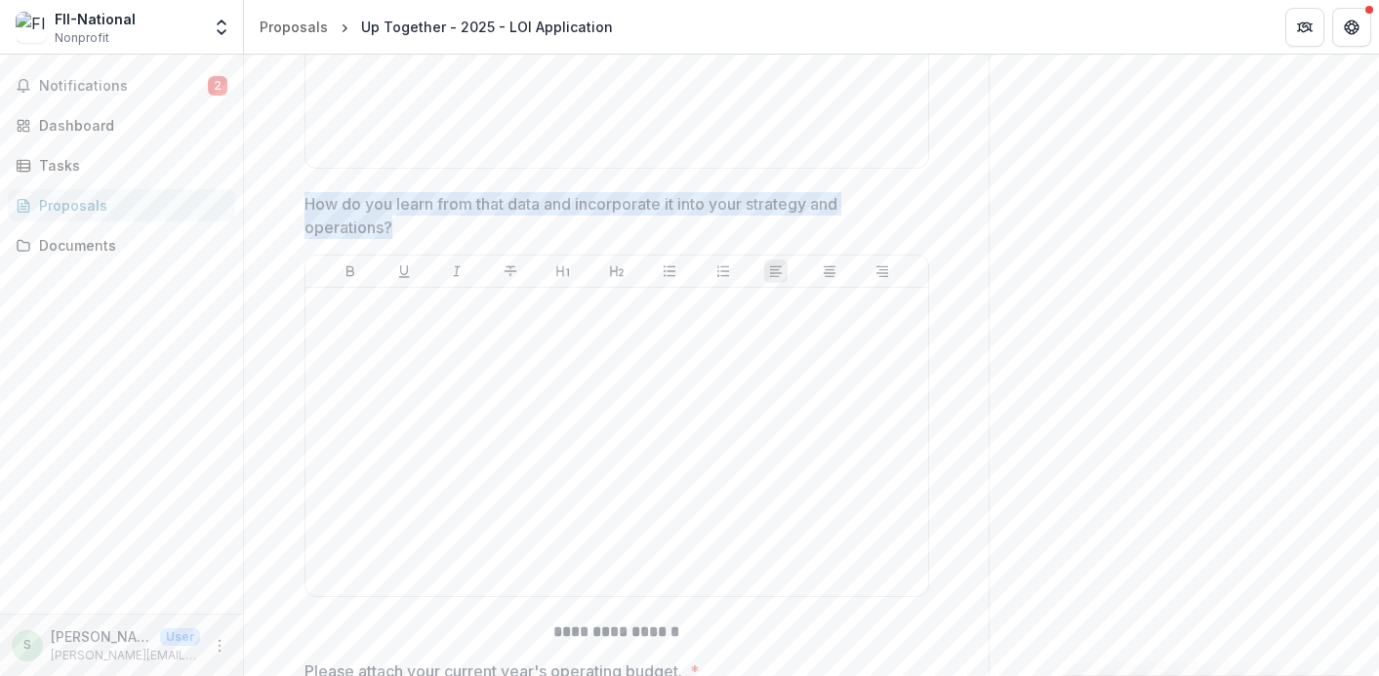
drag, startPoint x: 420, startPoint y: 401, endPoint x: 293, endPoint y: 374, distance: 129.8
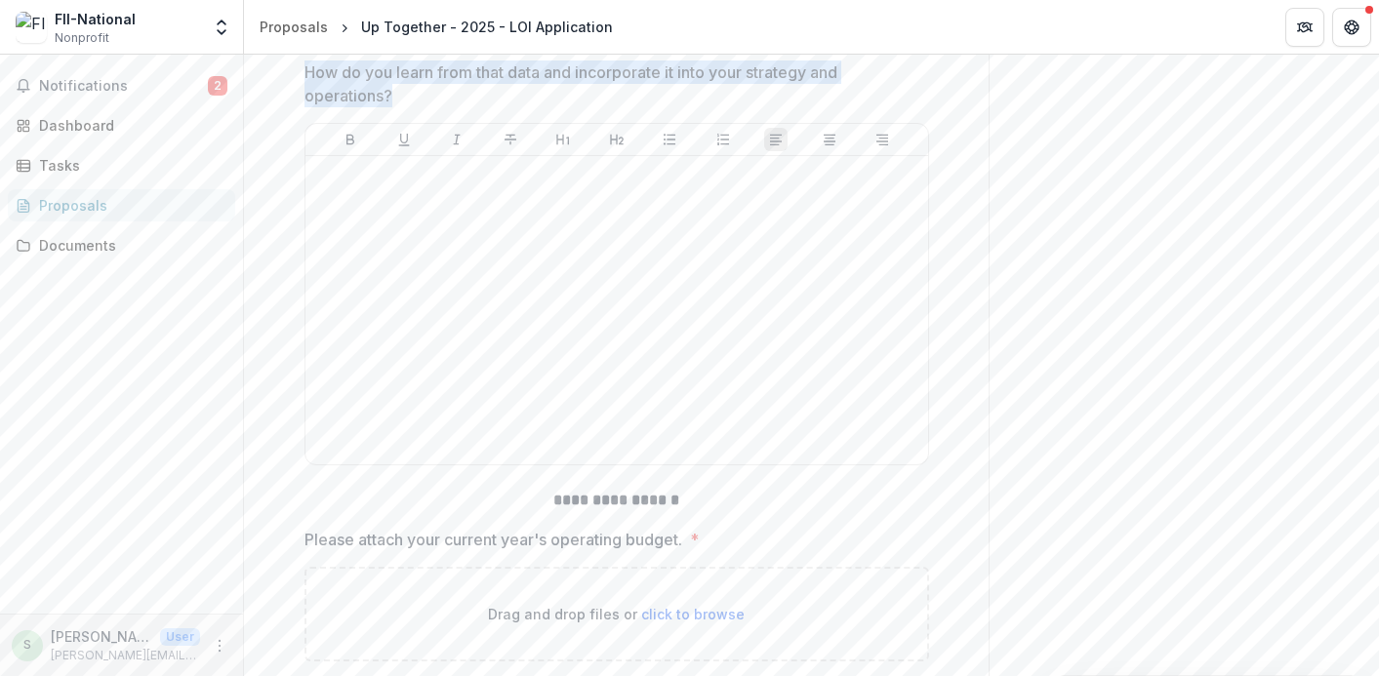
scroll to position [9030, 0]
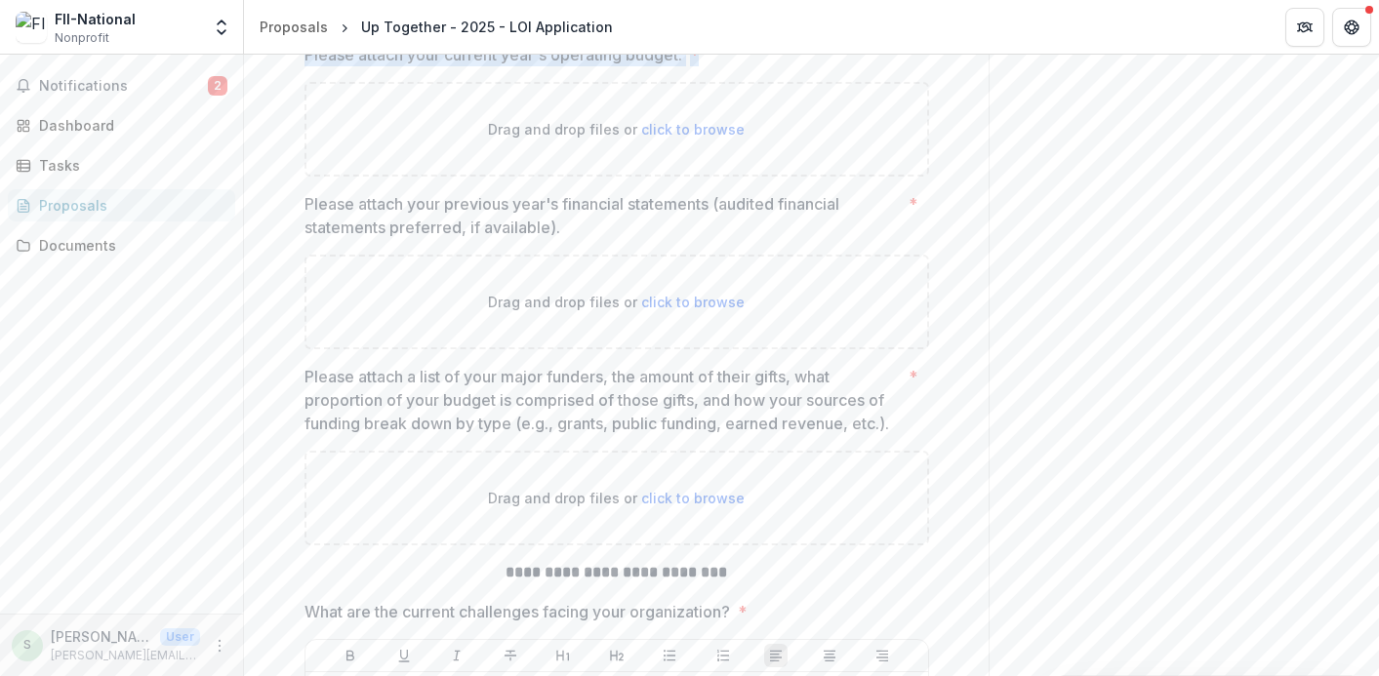
drag, startPoint x: 722, startPoint y: 221, endPoint x: 275, endPoint y: 222, distance: 446.9
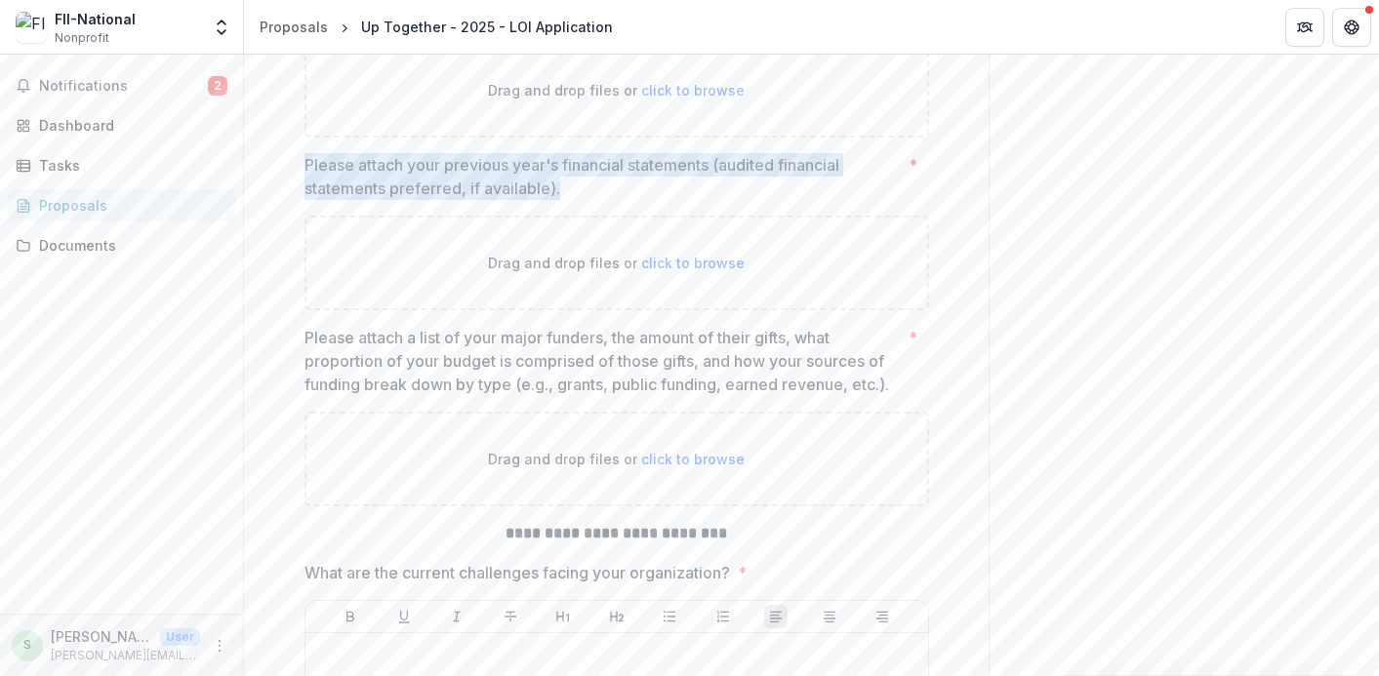
drag, startPoint x: 566, startPoint y: 350, endPoint x: 276, endPoint y: 333, distance: 290.3
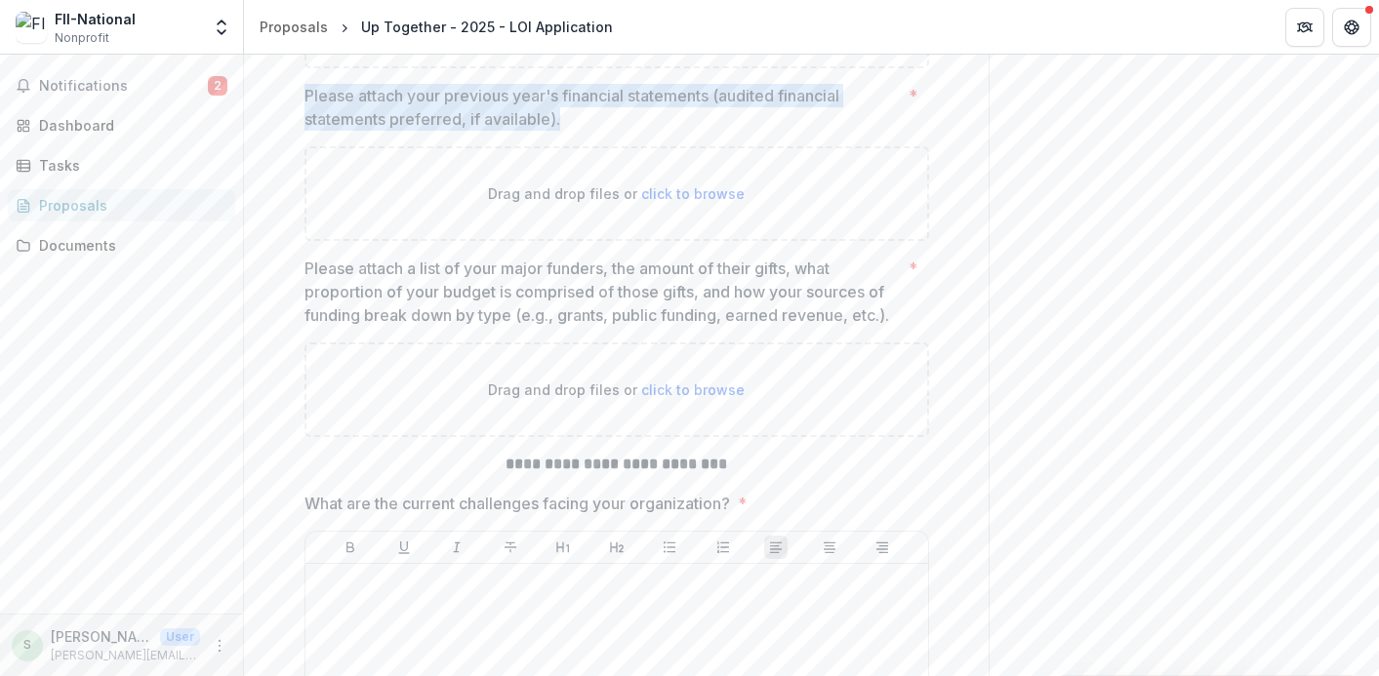
scroll to position [9145, 0]
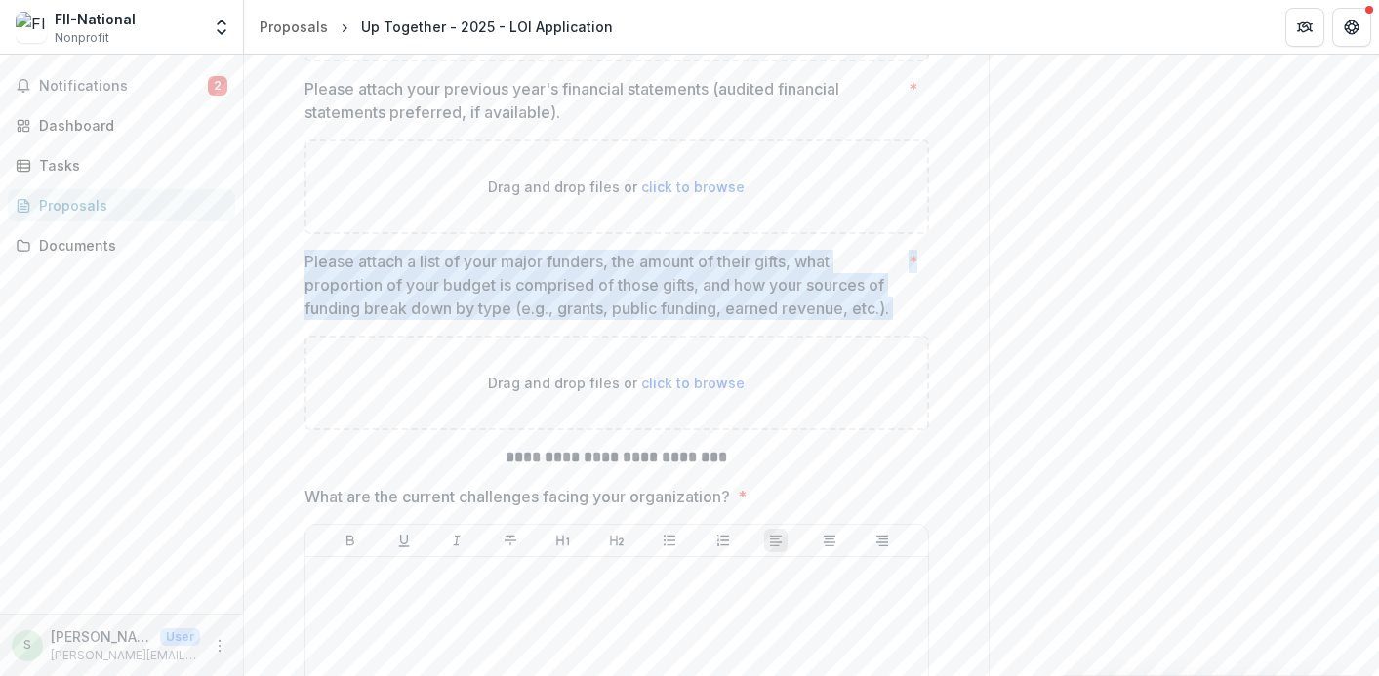
drag, startPoint x: 903, startPoint y: 476, endPoint x: 292, endPoint y: 426, distance: 612.9
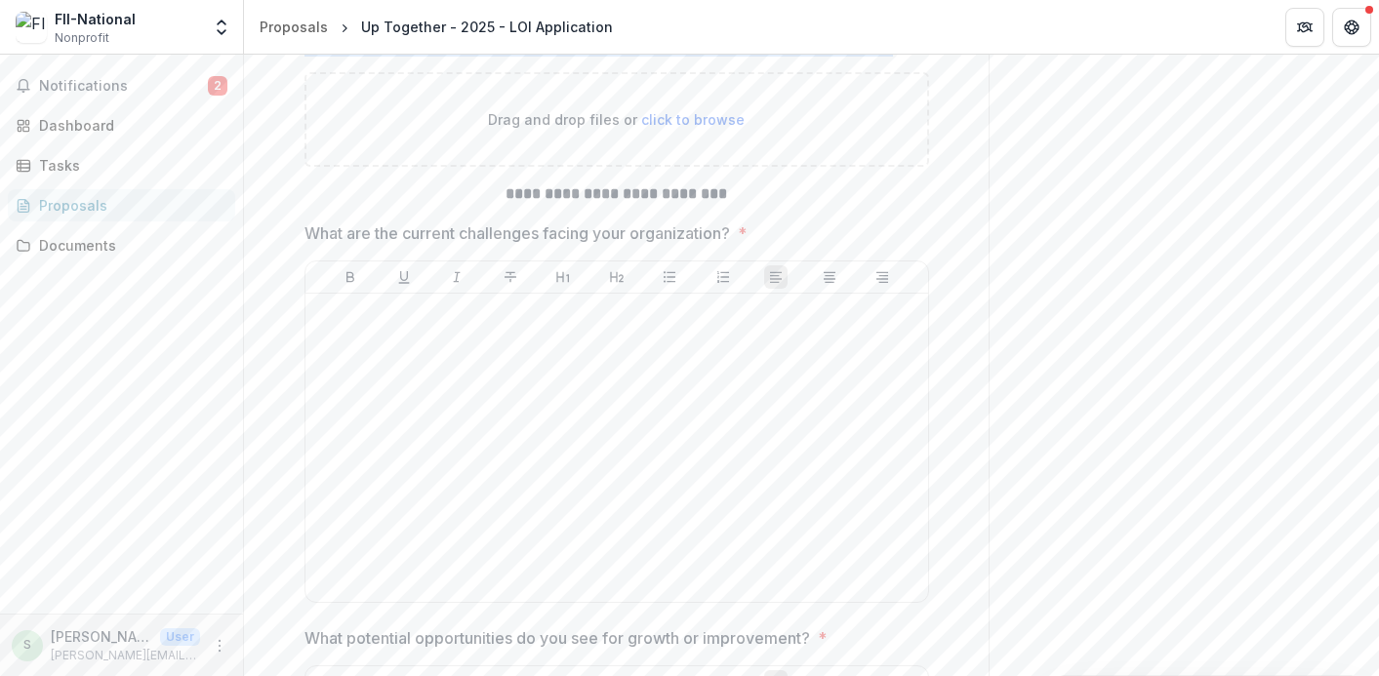
scroll to position [9420, 0]
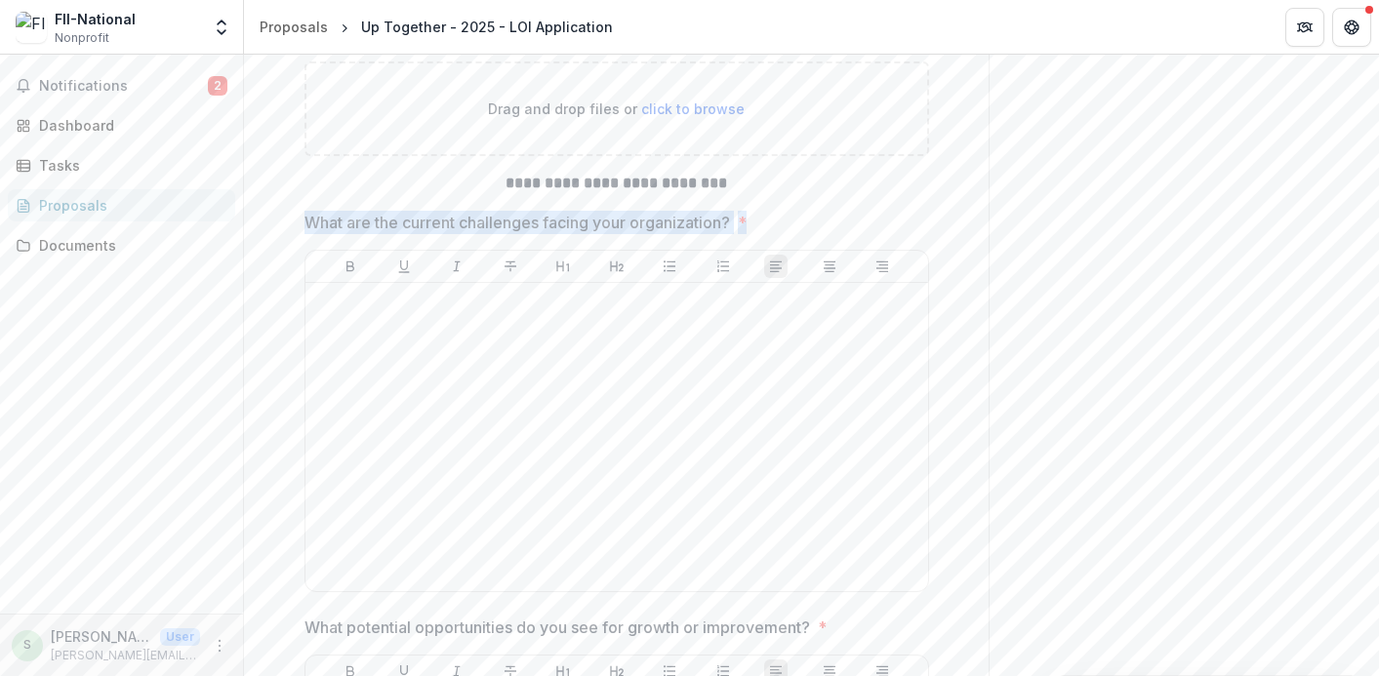
drag, startPoint x: 772, startPoint y: 388, endPoint x: 270, endPoint y: 382, distance: 501.6
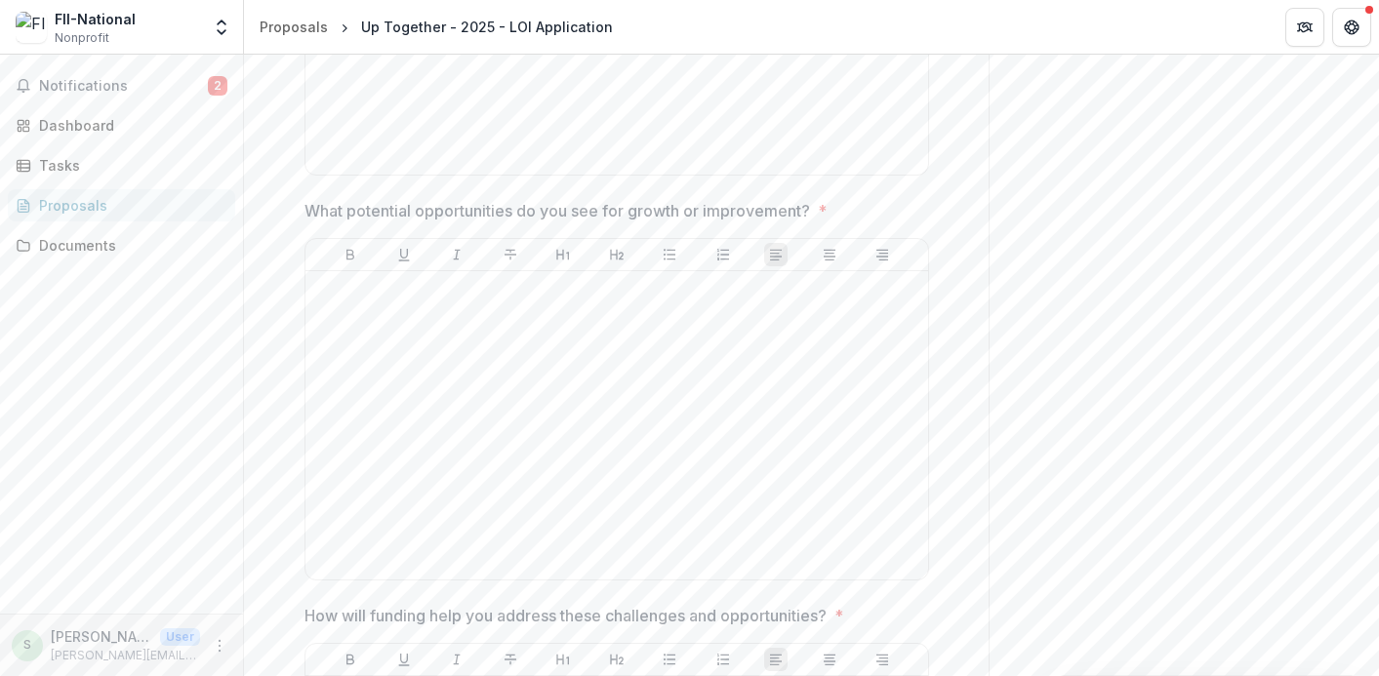
scroll to position [9857, 0]
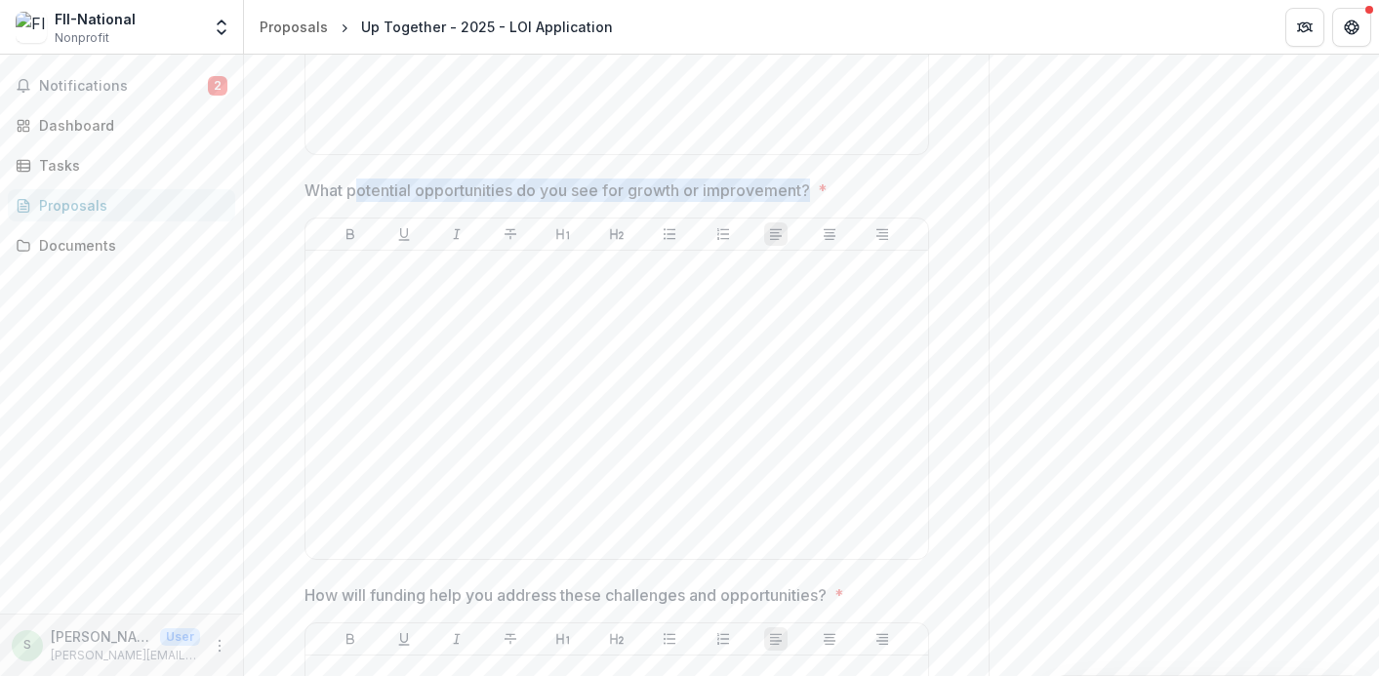
drag, startPoint x: 809, startPoint y: 355, endPoint x: 351, endPoint y: 343, distance: 457.8
click at [351, 202] on p "What potential opportunities do you see for growth or improvement?" at bounding box center [556, 190] width 505 height 23
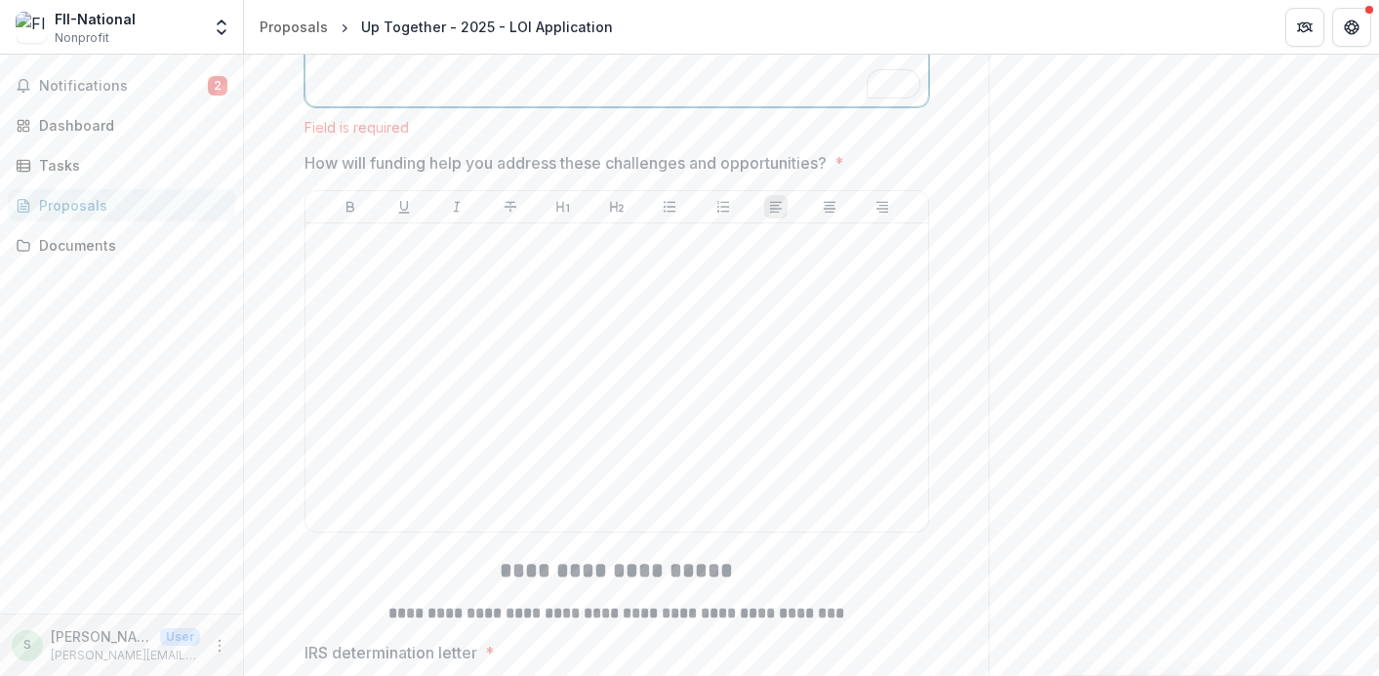
scroll to position [10312, 0]
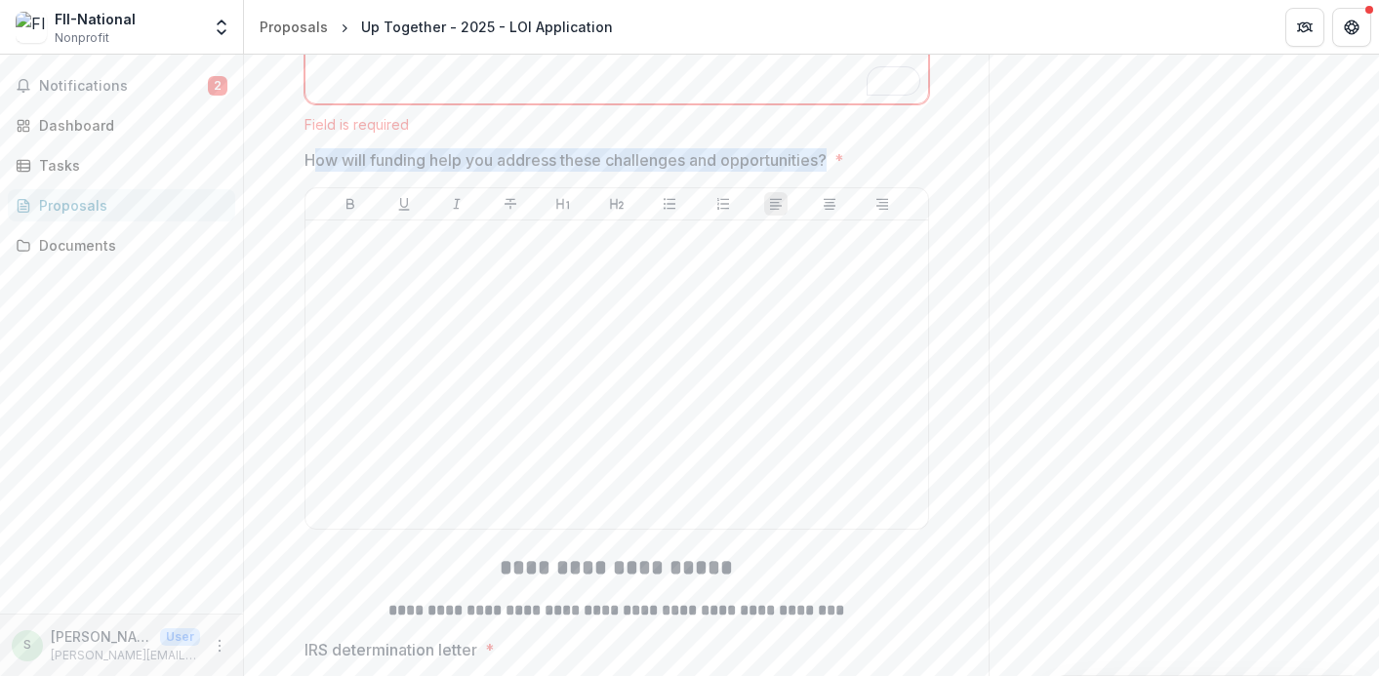
drag, startPoint x: 764, startPoint y: 323, endPoint x: 309, endPoint y: 329, distance: 454.8
click at [308, 172] on span "How will funding help you address these challenges and opportunities? *" at bounding box center [610, 159] width 613 height 23
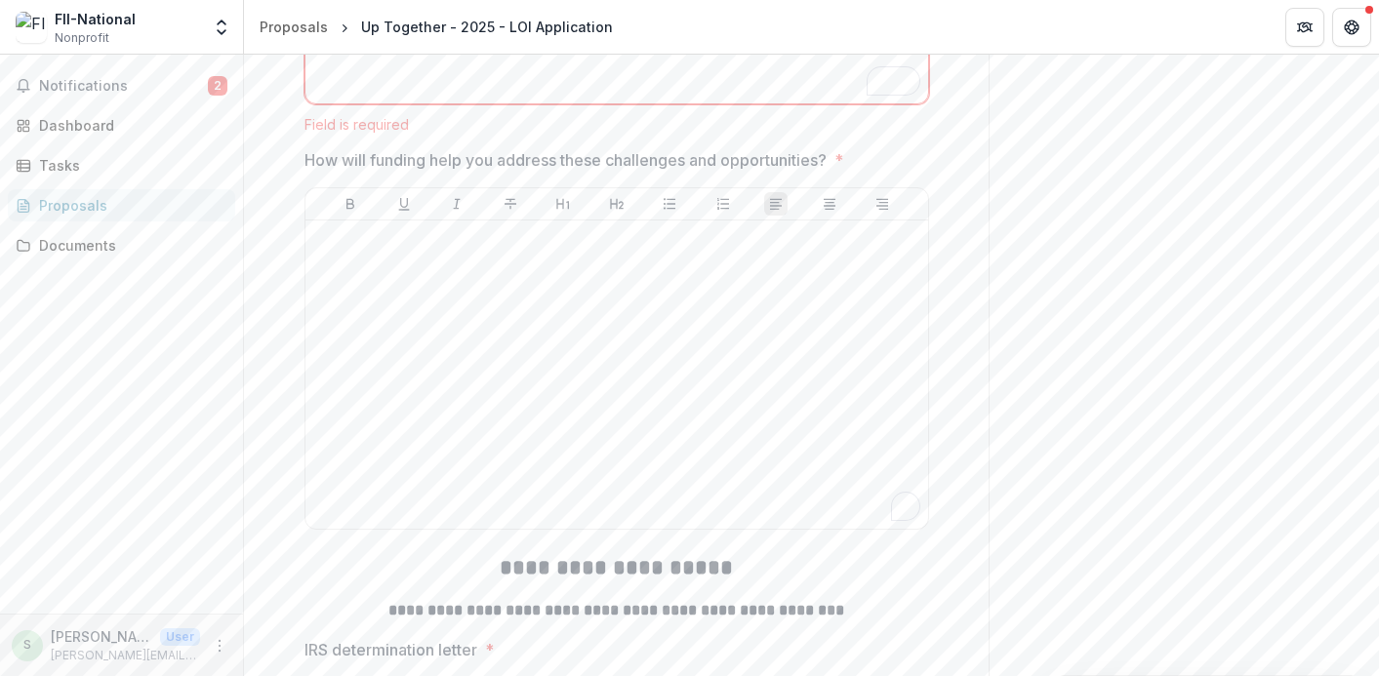
click at [309, 172] on p "How will funding help you address these challenges and opportunities?" at bounding box center [565, 159] width 522 height 23
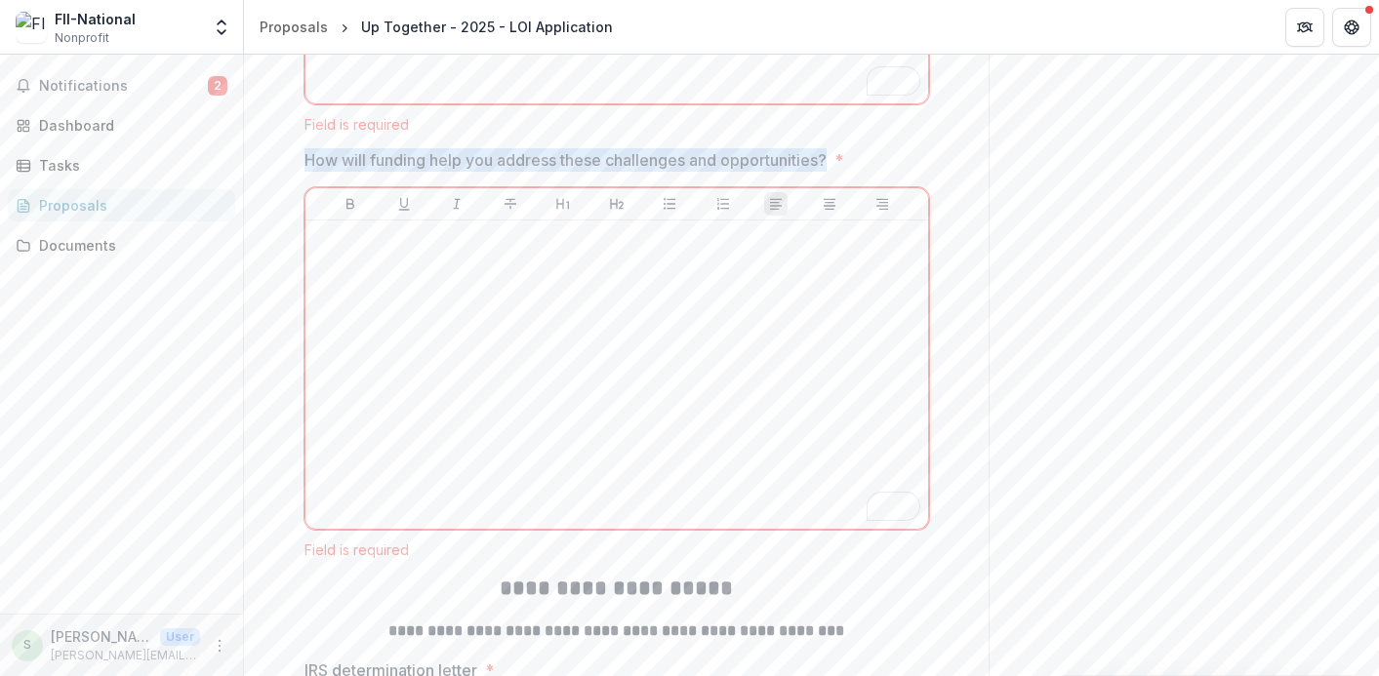
drag, startPoint x: 832, startPoint y: 325, endPoint x: 301, endPoint y: 321, distance: 531.8
click at [304, 172] on span "How will funding help you address these challenges and opportunities? *" at bounding box center [610, 159] width 613 height 23
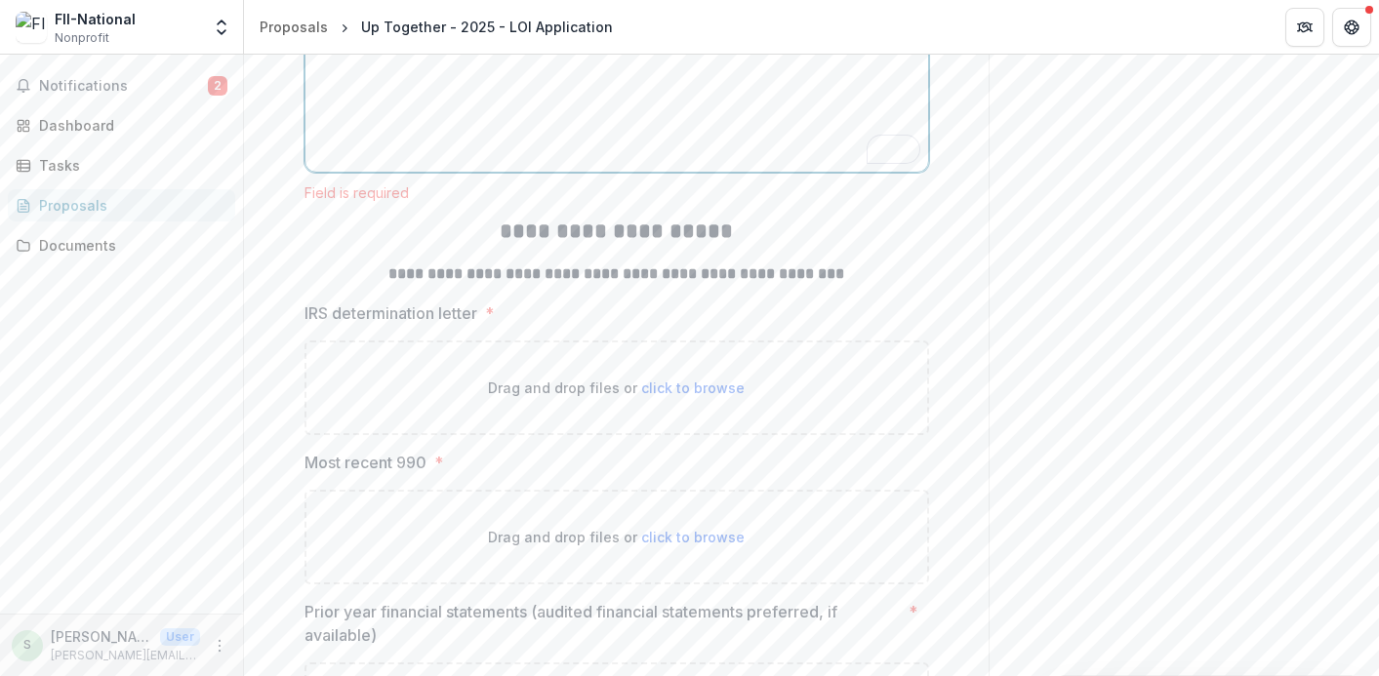
scroll to position [10698, 0]
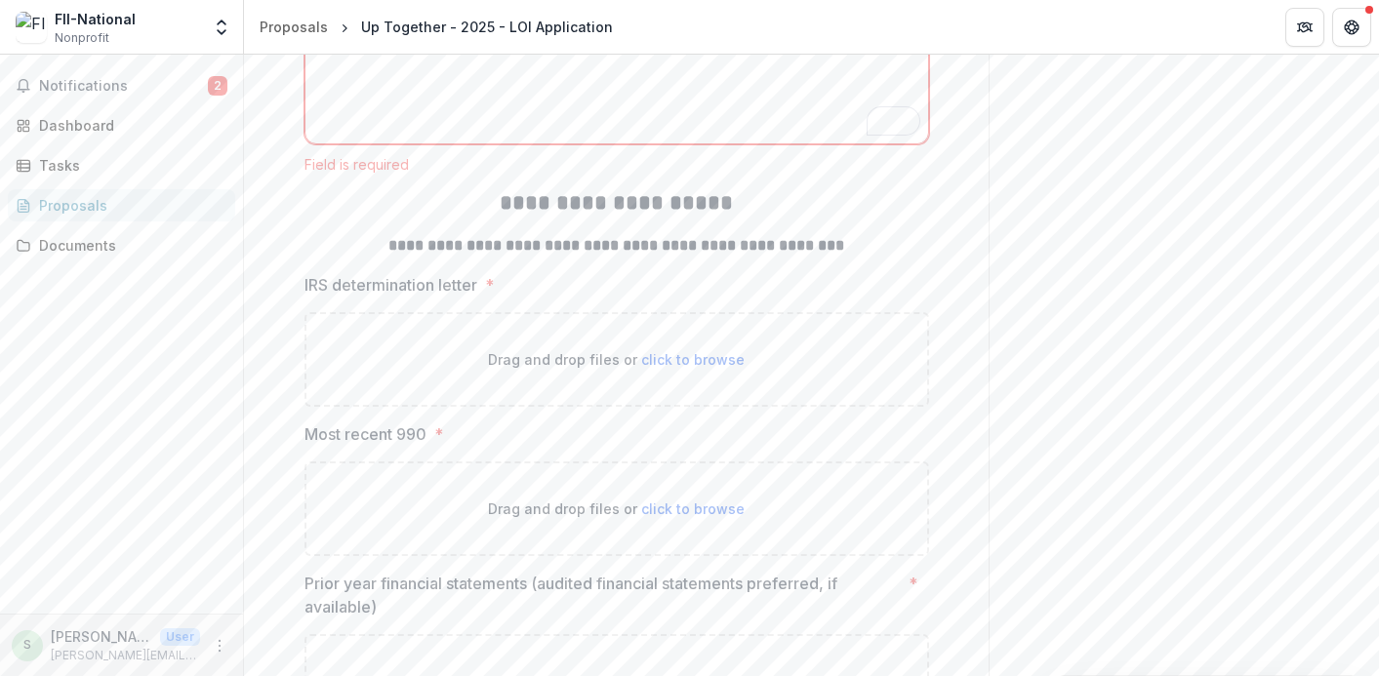
drag, startPoint x: 470, startPoint y: 445, endPoint x: 176, endPoint y: 438, distance: 294.8
click at [176, 439] on main "**********" at bounding box center [689, 366] width 1379 height 622
click at [435, 297] on p "IRS determination letter" at bounding box center [390, 284] width 173 height 23
drag, startPoint x: 482, startPoint y: 454, endPoint x: 302, endPoint y: 449, distance: 180.6
click at [304, 297] on label "IRS determination letter *" at bounding box center [610, 284] width 613 height 23
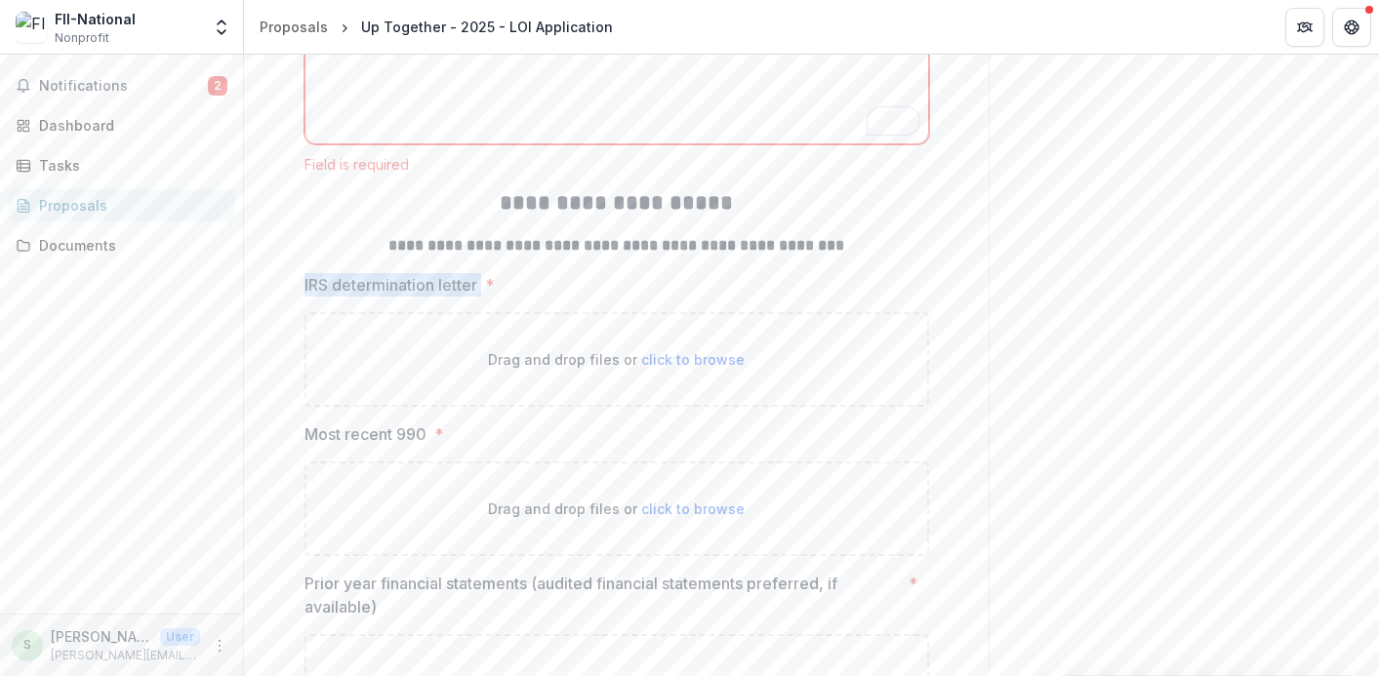
copy p "IRS determination letter"
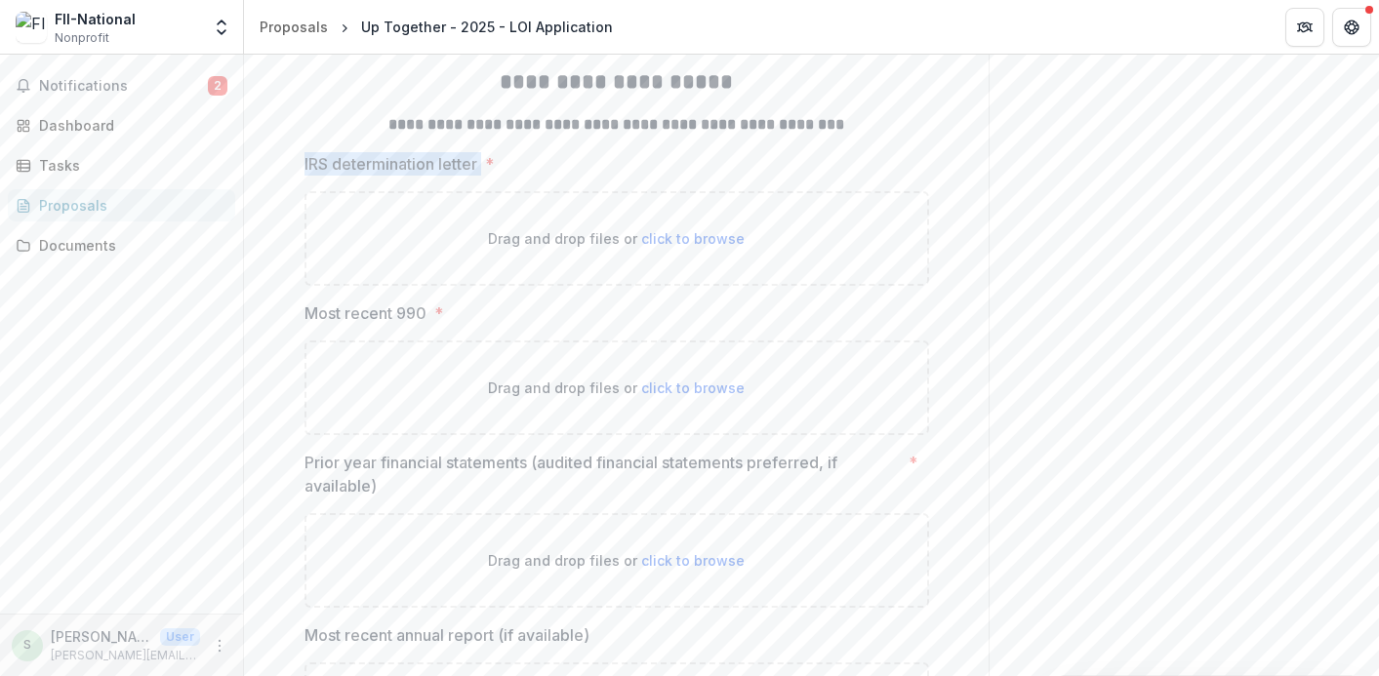
scroll to position [10893, 0]
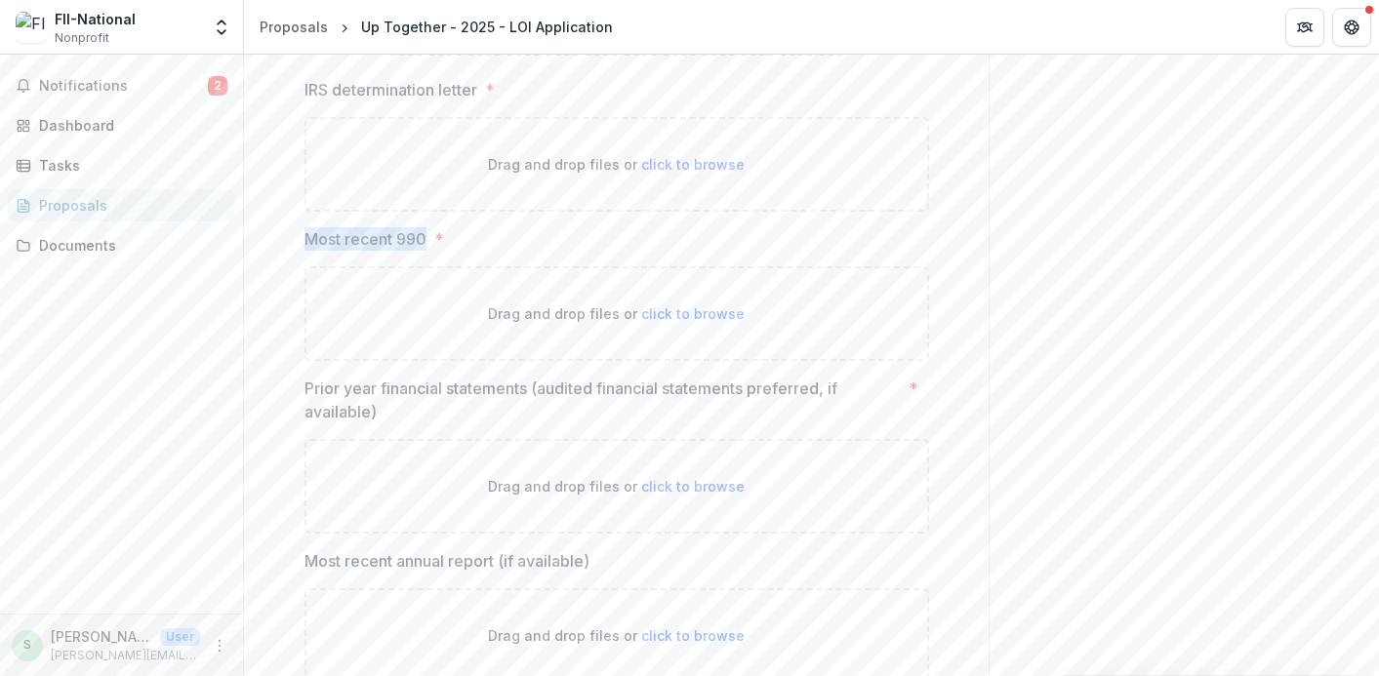
drag, startPoint x: 424, startPoint y: 401, endPoint x: 297, endPoint y: 402, distance: 126.9
copy p "Most recent 990"
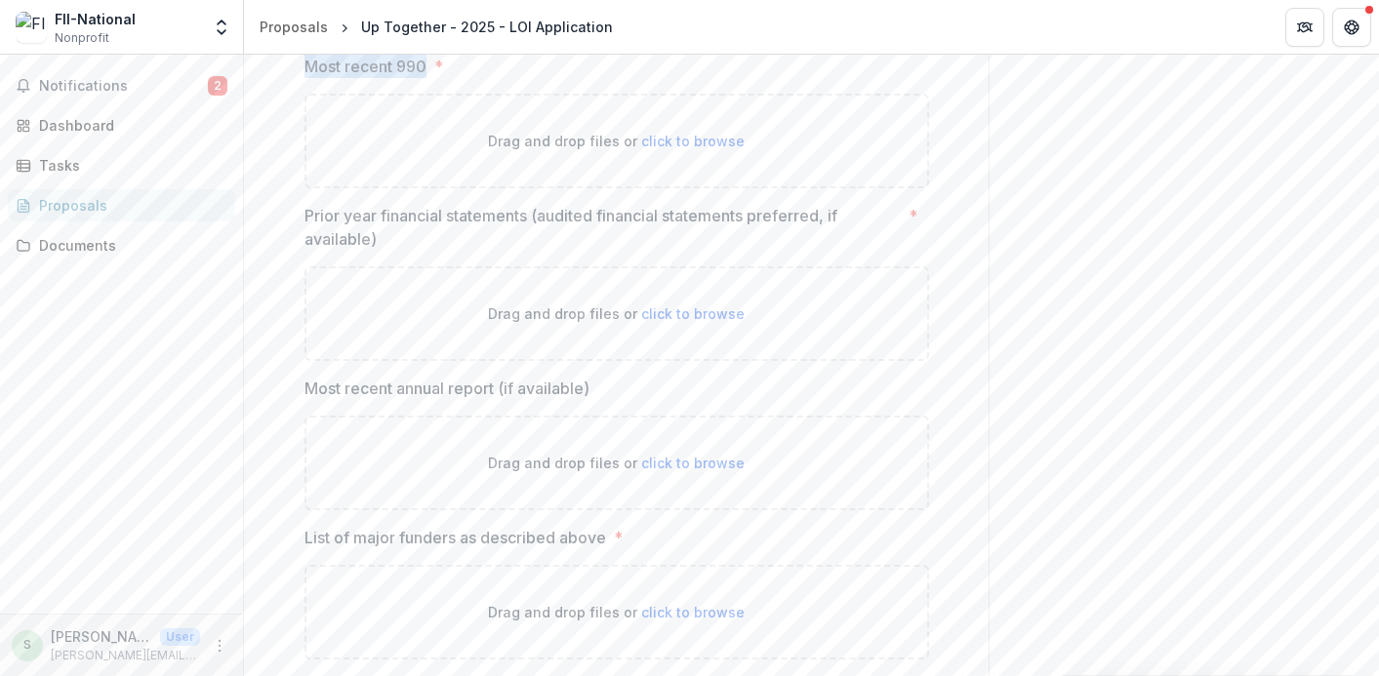
scroll to position [11082, 0]
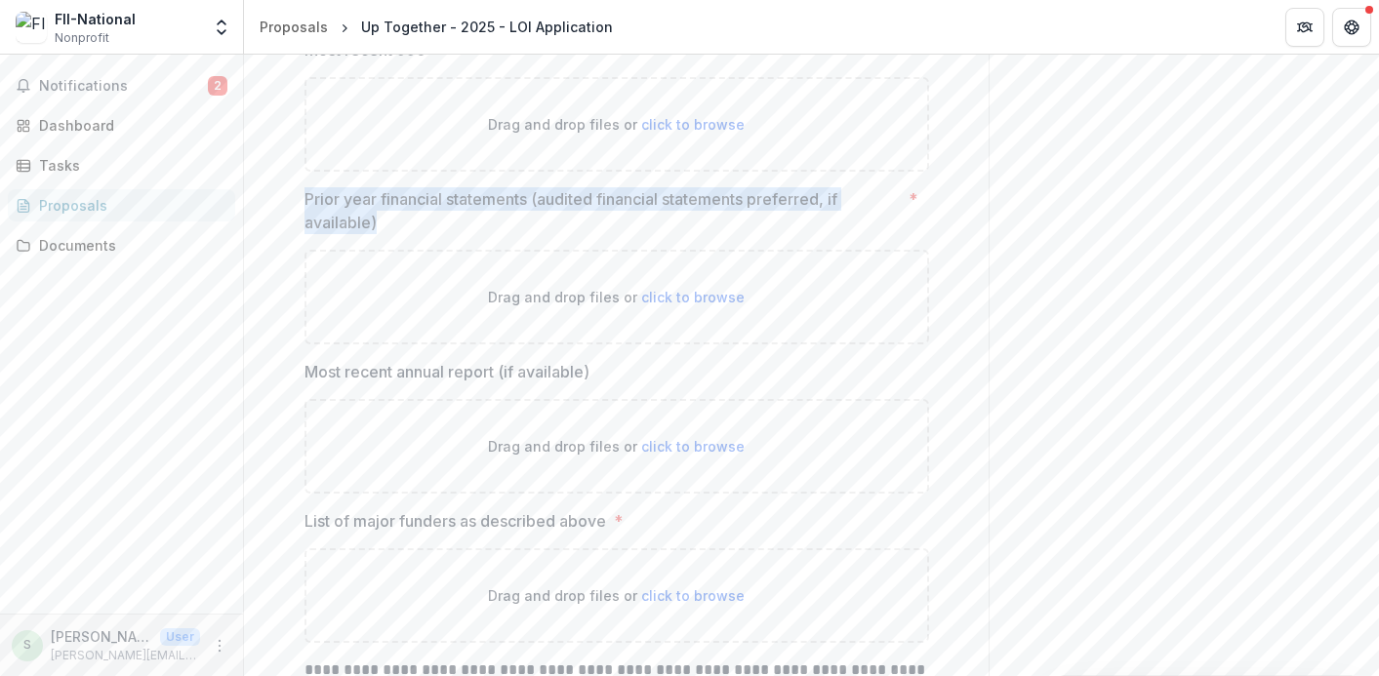
drag, startPoint x: 413, startPoint y: 379, endPoint x: 273, endPoint y: 365, distance: 140.2
copy p "Prior year financial statements (audited financial statements preferred, if ava…"
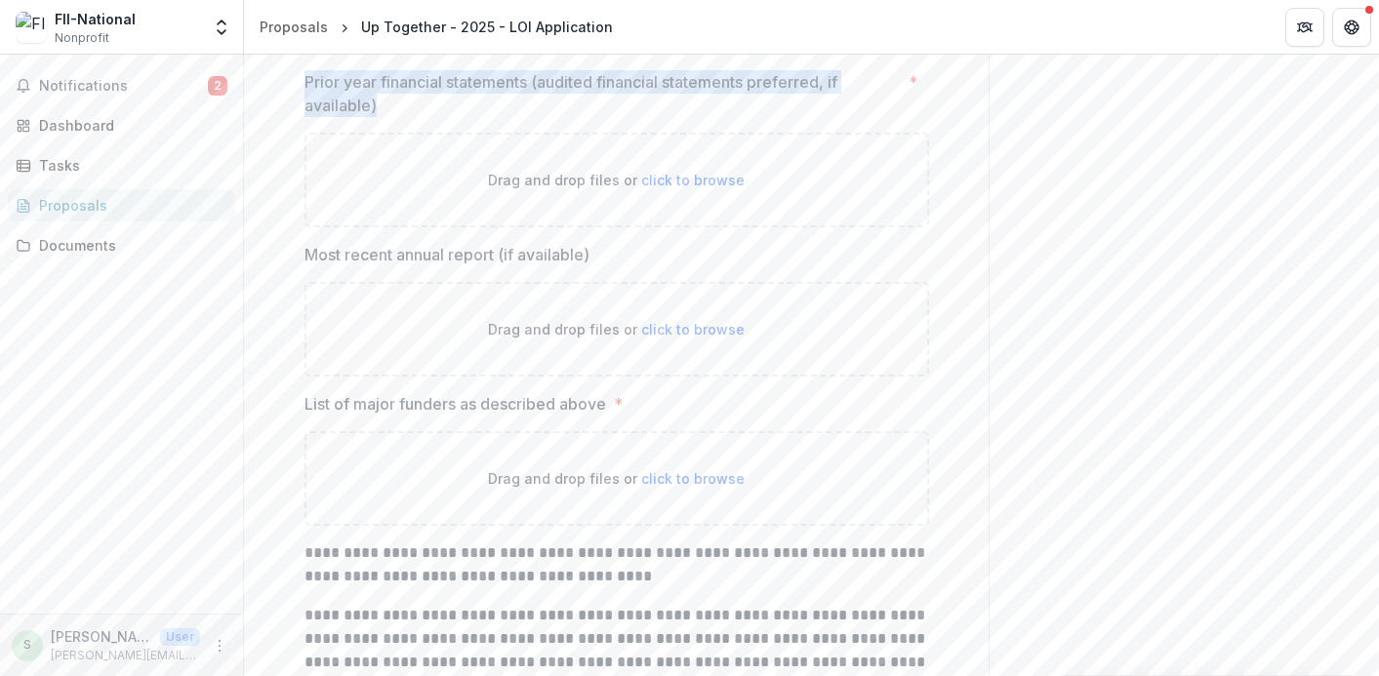
scroll to position [11241, 0]
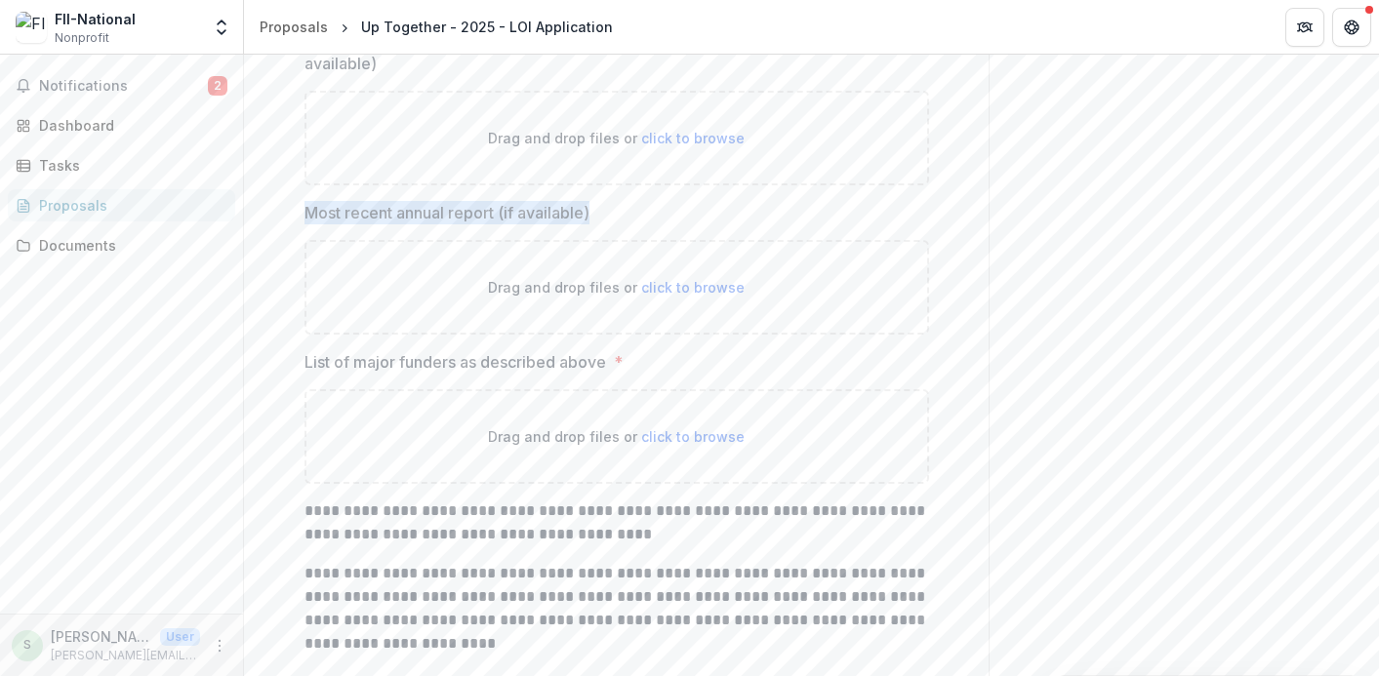
drag, startPoint x: 615, startPoint y: 383, endPoint x: 301, endPoint y: 379, distance: 314.2
copy p "Most recent annual report (if available)"
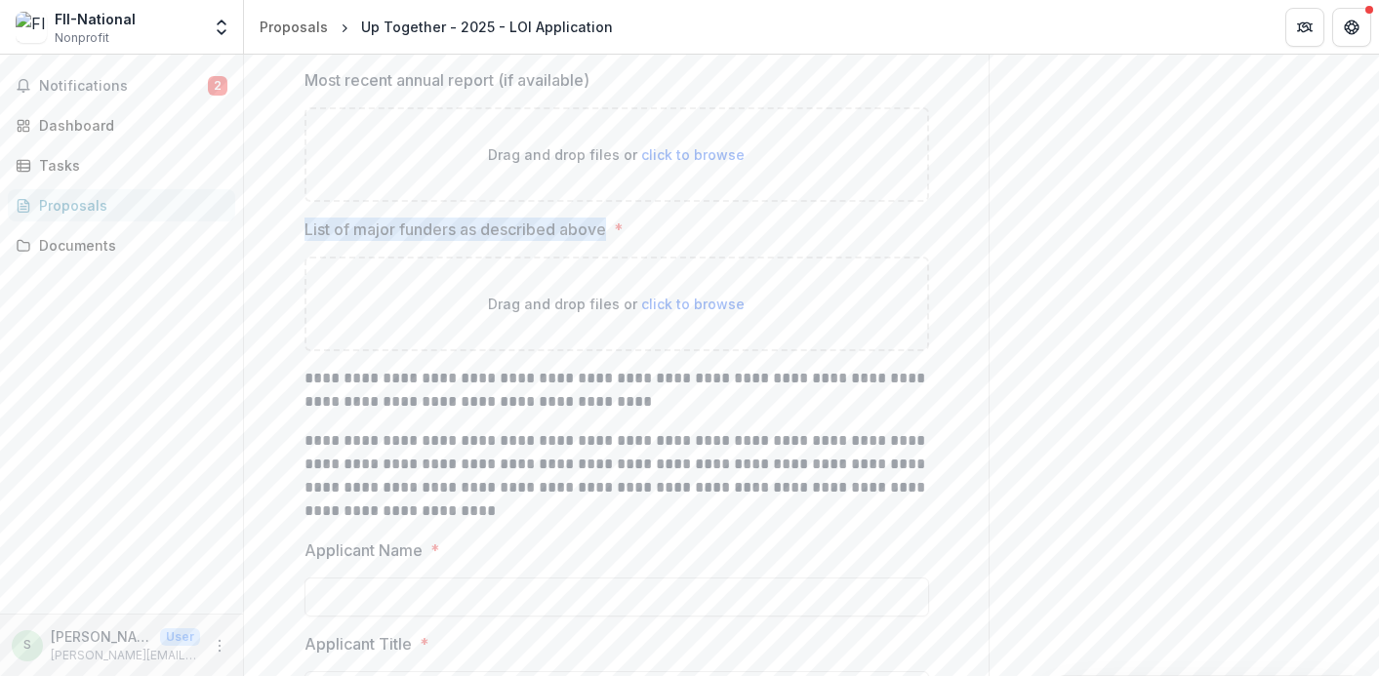
drag, startPoint x: 601, startPoint y: 388, endPoint x: 264, endPoint y: 388, distance: 336.7
copy p "List of major funders as described above"
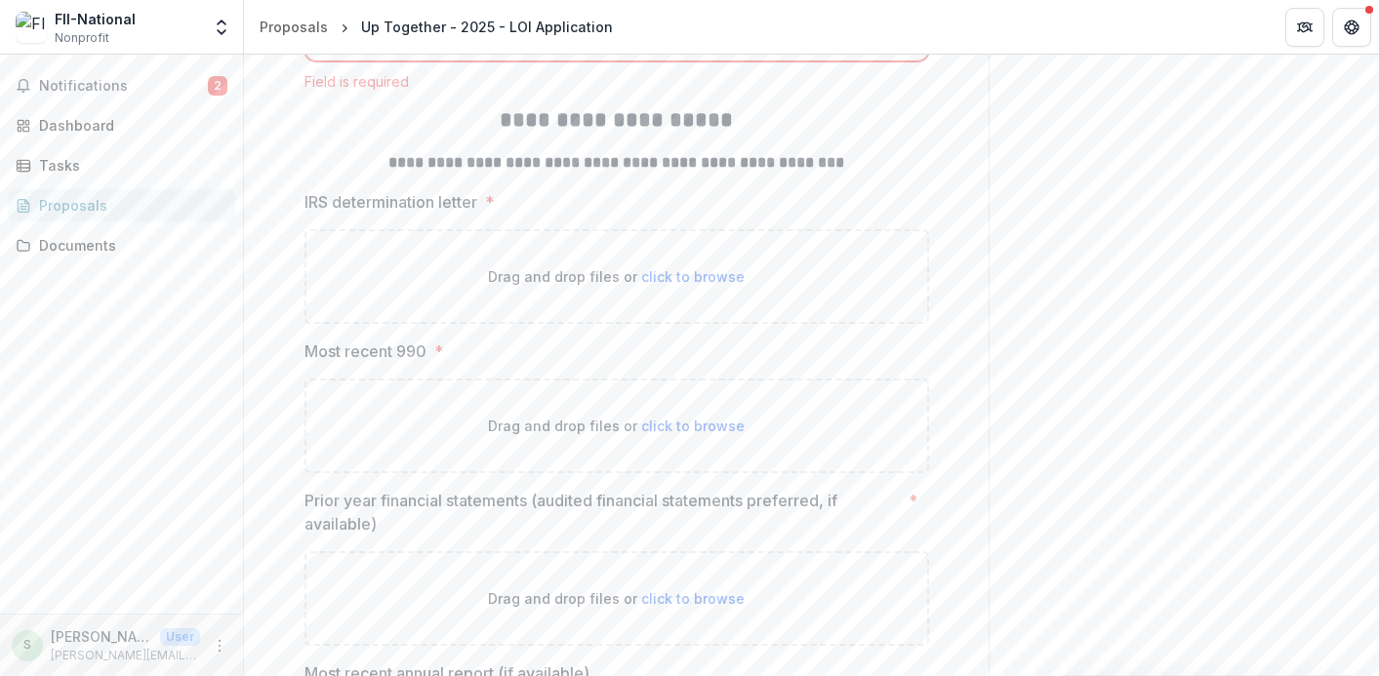
scroll to position [10200, 0]
